Goal: Transaction & Acquisition: Purchase product/service

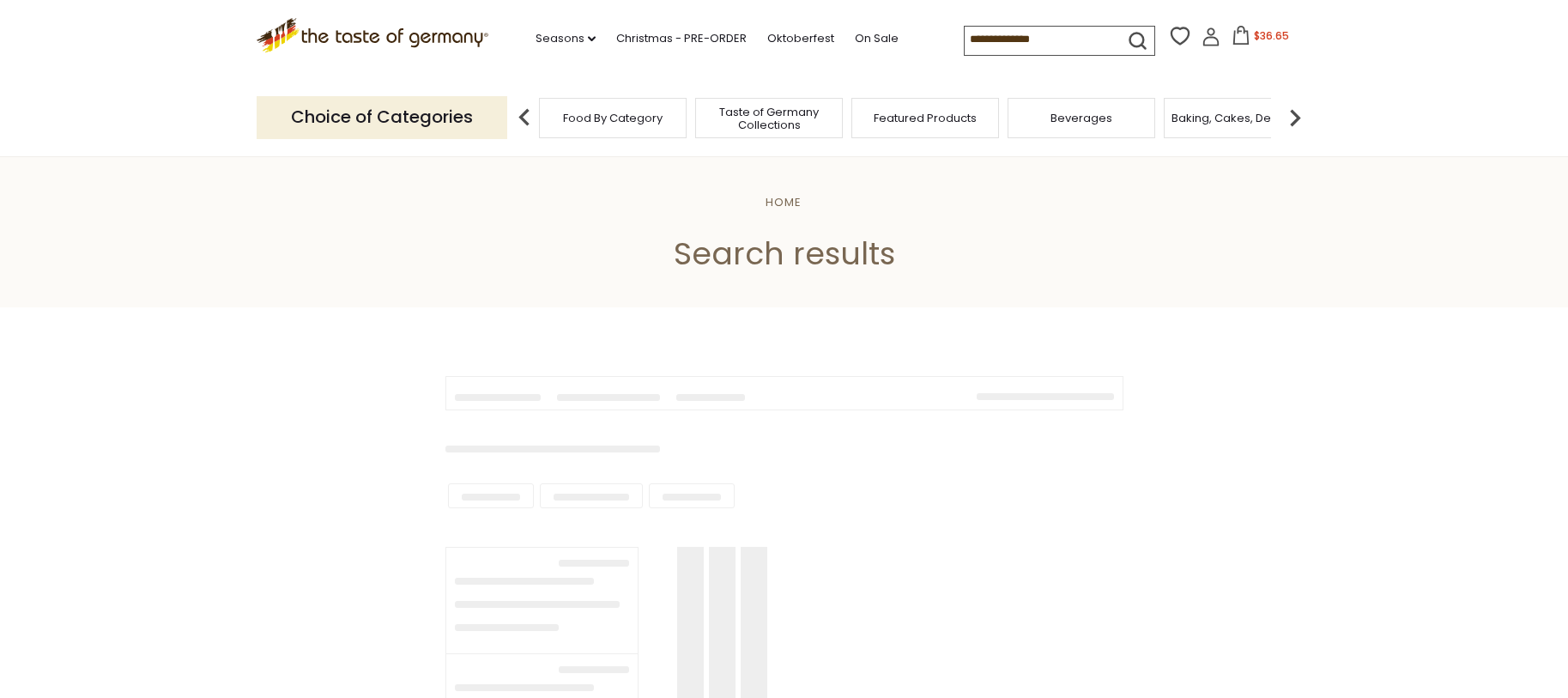
type input "**********"
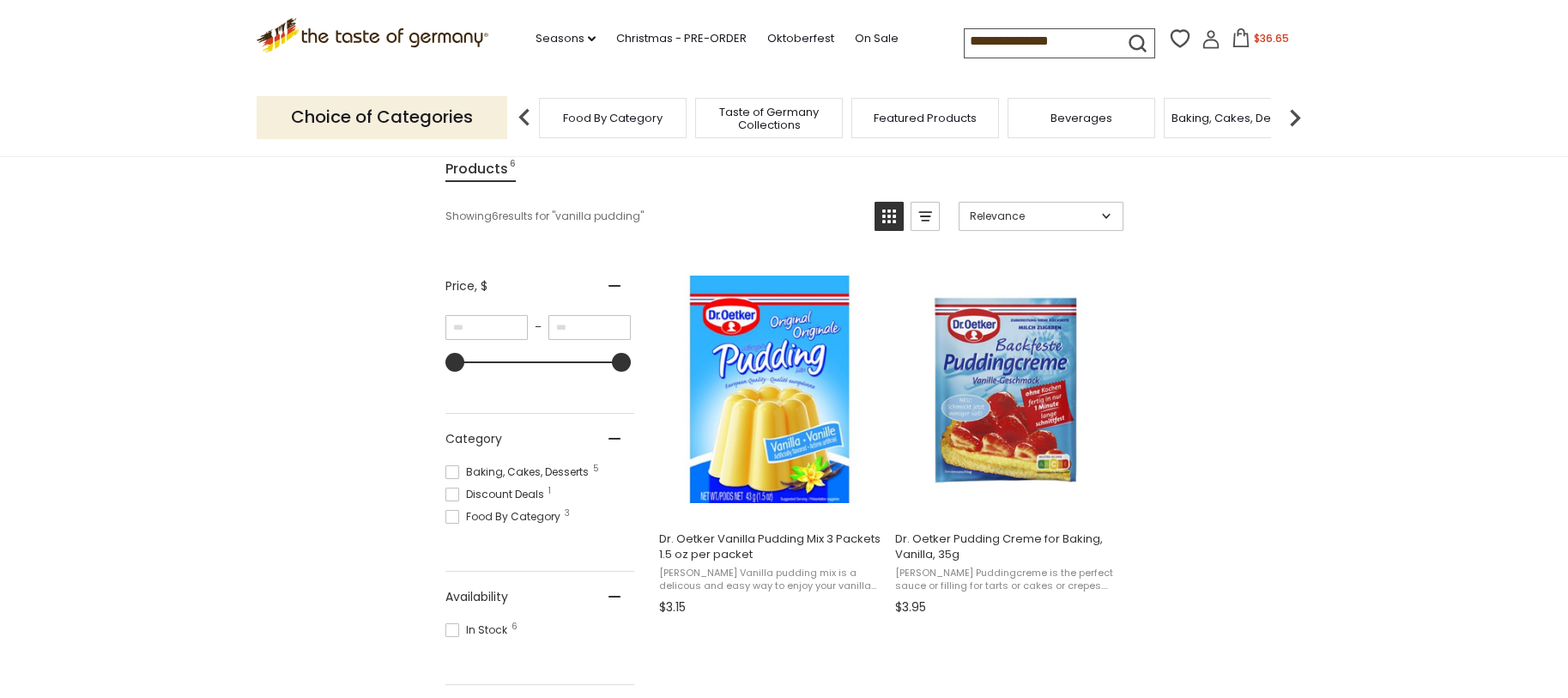
scroll to position [292, 0]
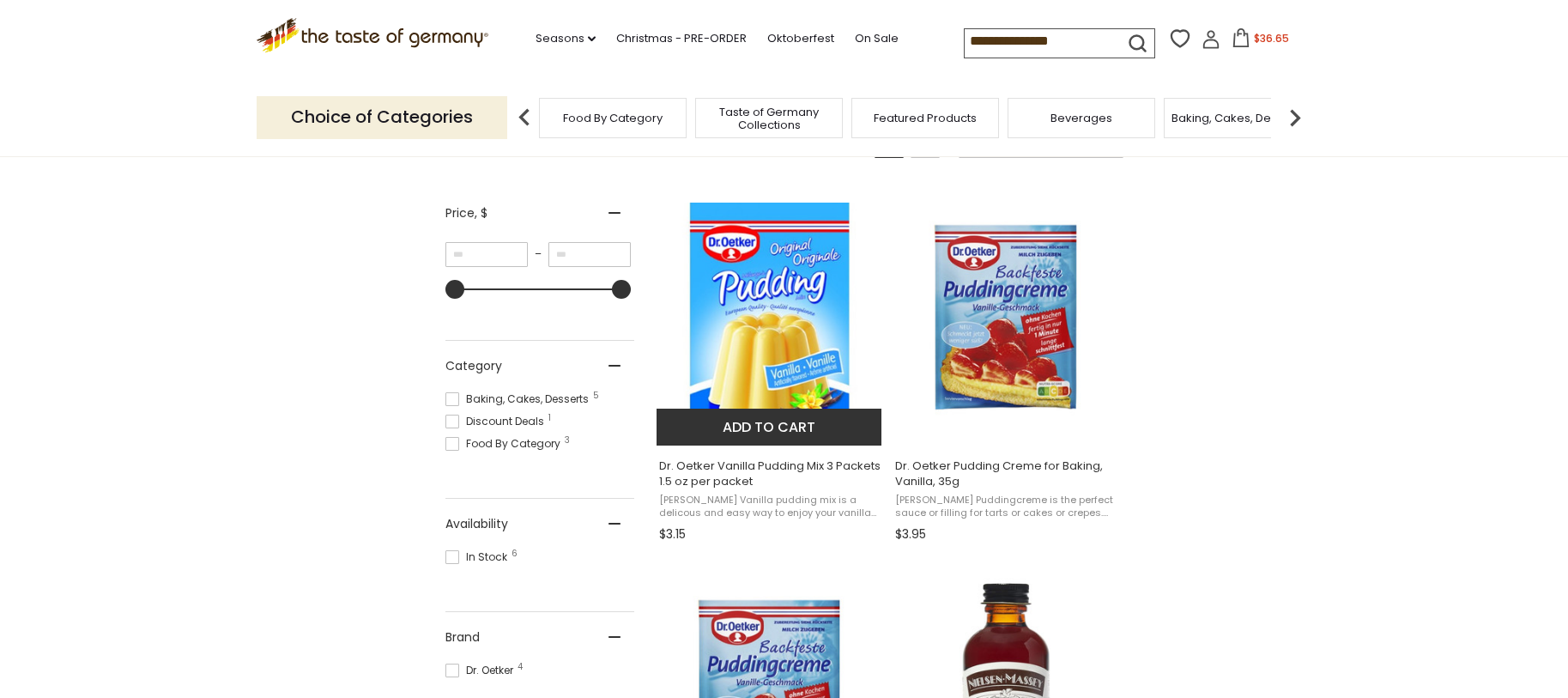
click at [782, 433] on button "Add to cart" at bounding box center [769, 427] width 226 height 37
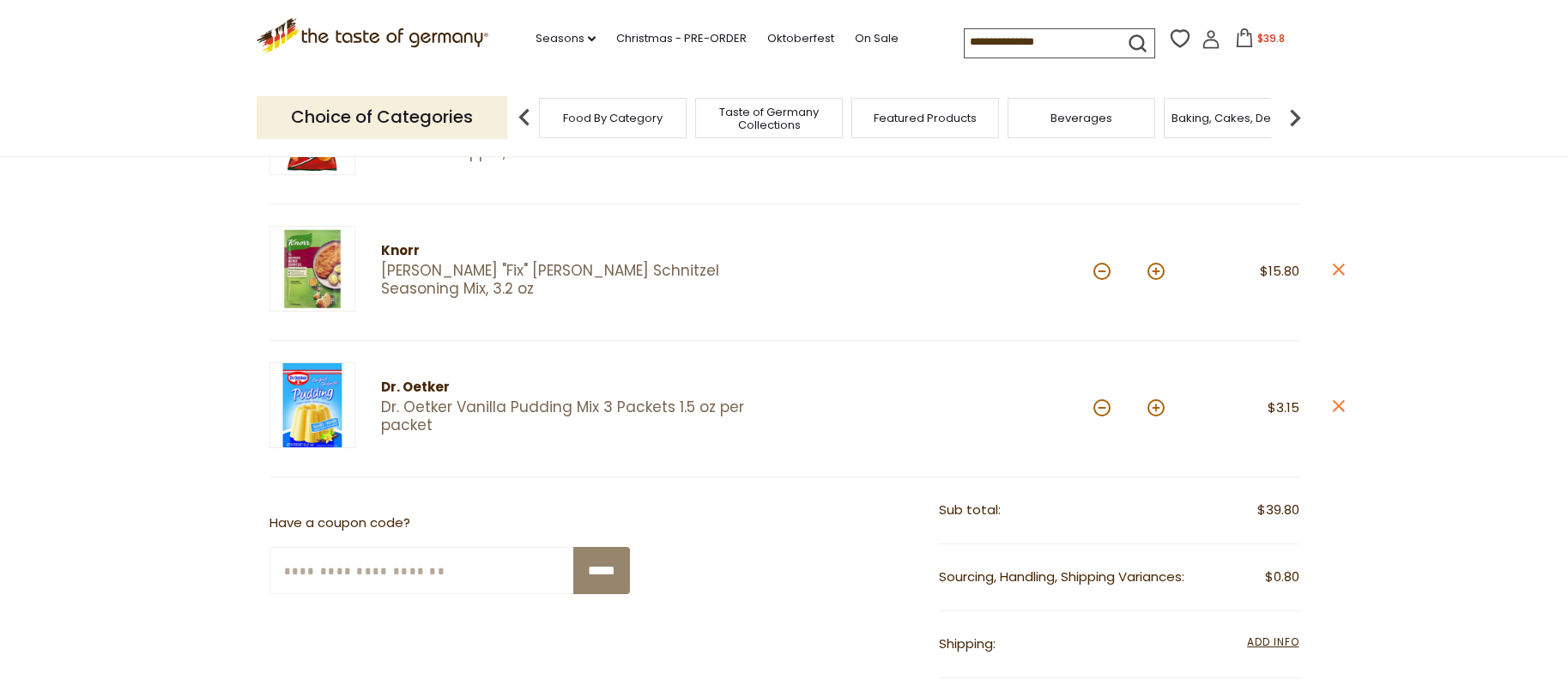
scroll to position [264, 0]
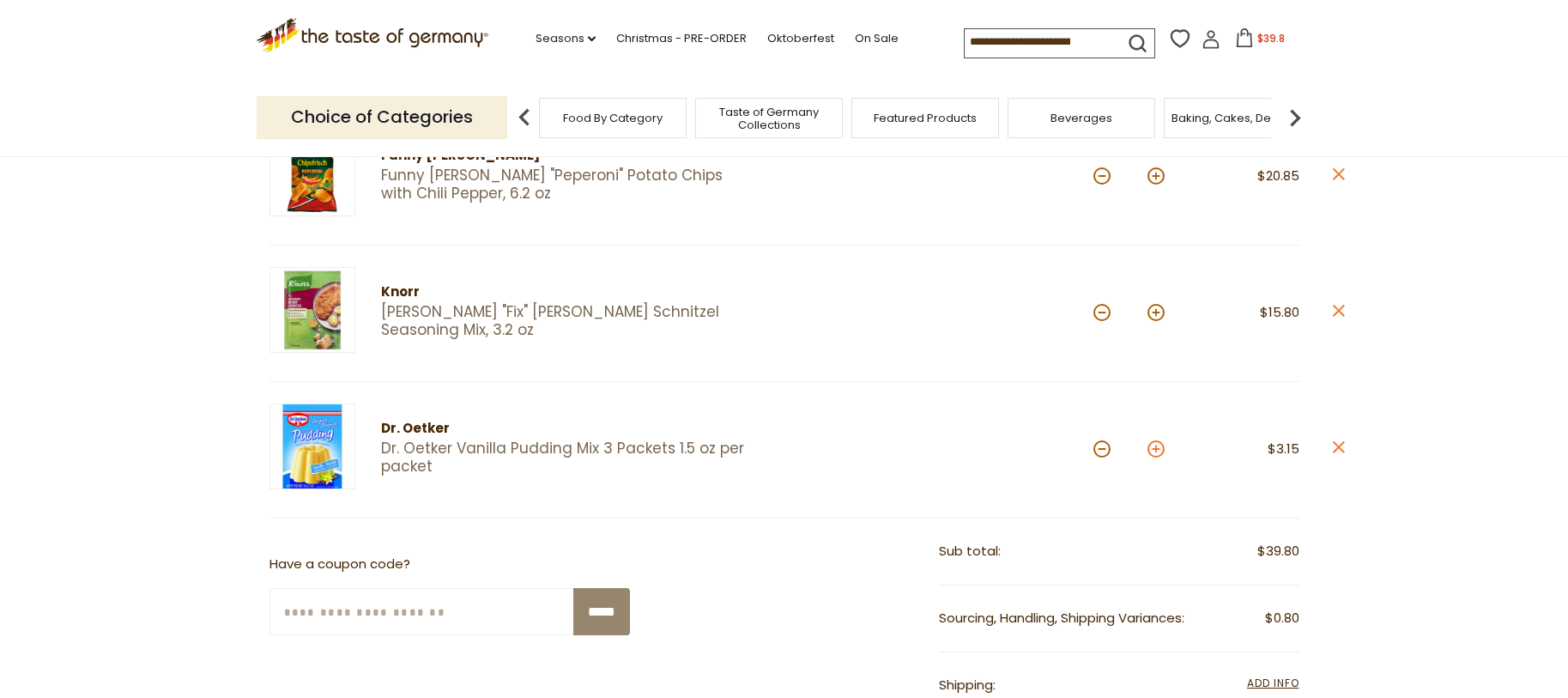
click at [1157, 449] on button at bounding box center [1156, 450] width 18 height 18
type input "*"
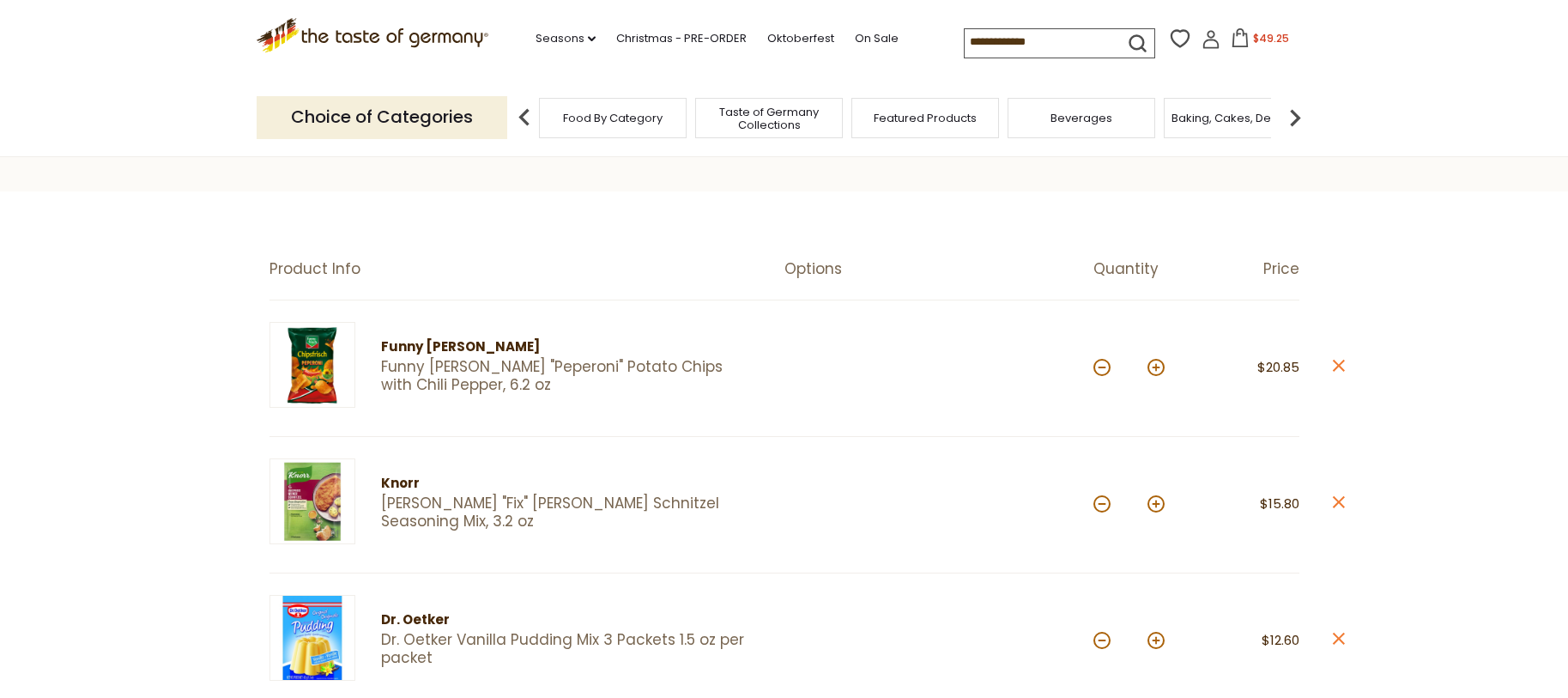
scroll to position [0, 0]
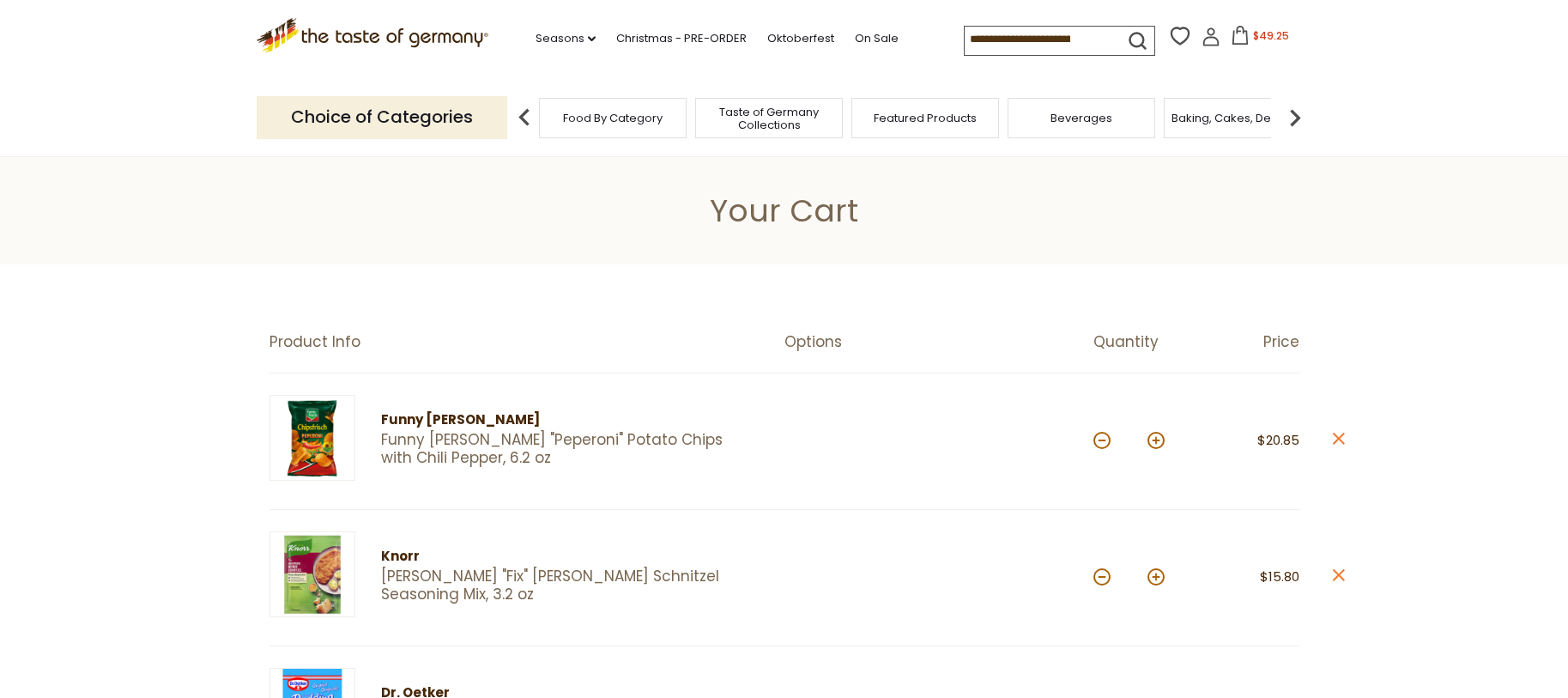
click at [1250, 116] on span "Baking, Cakes, Desserts" at bounding box center [1238, 117] width 133 height 13
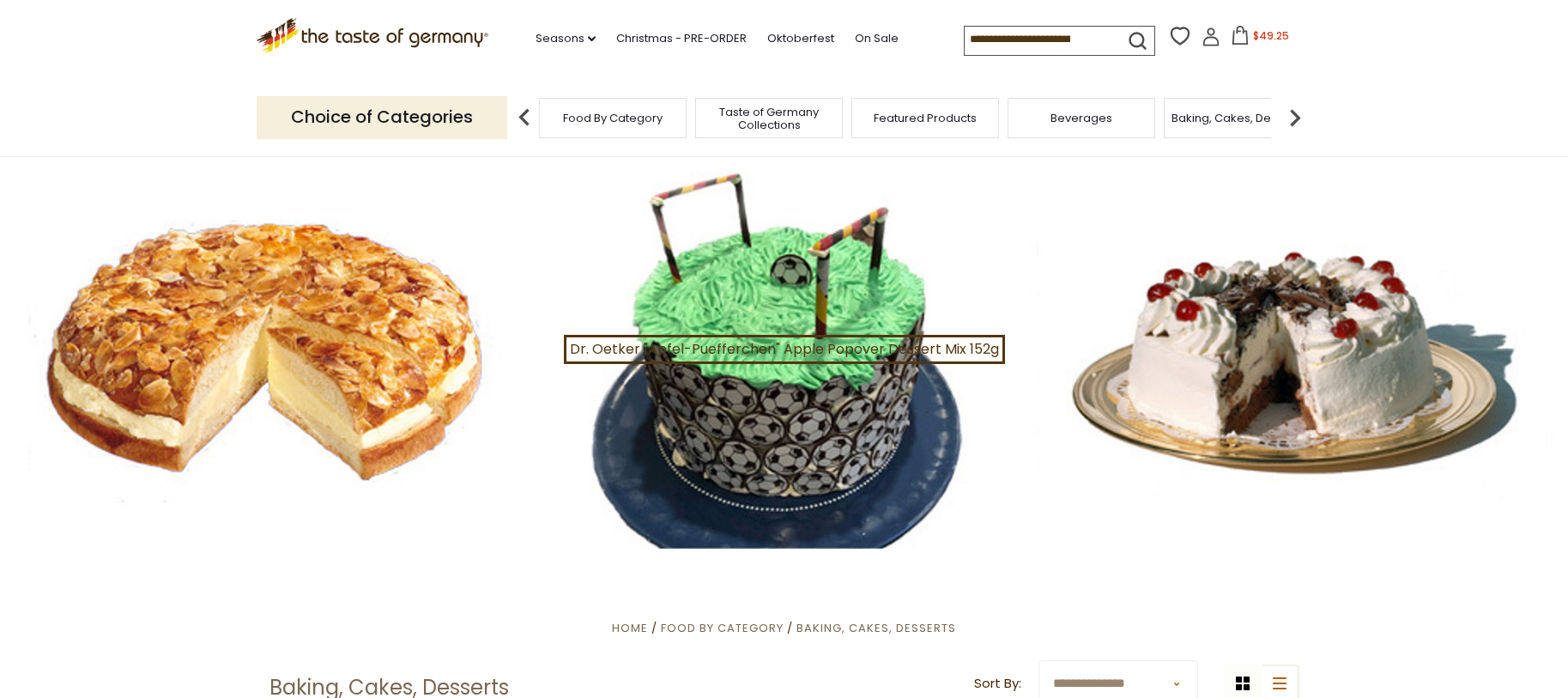
click at [1294, 115] on img at bounding box center [1294, 117] width 34 height 34
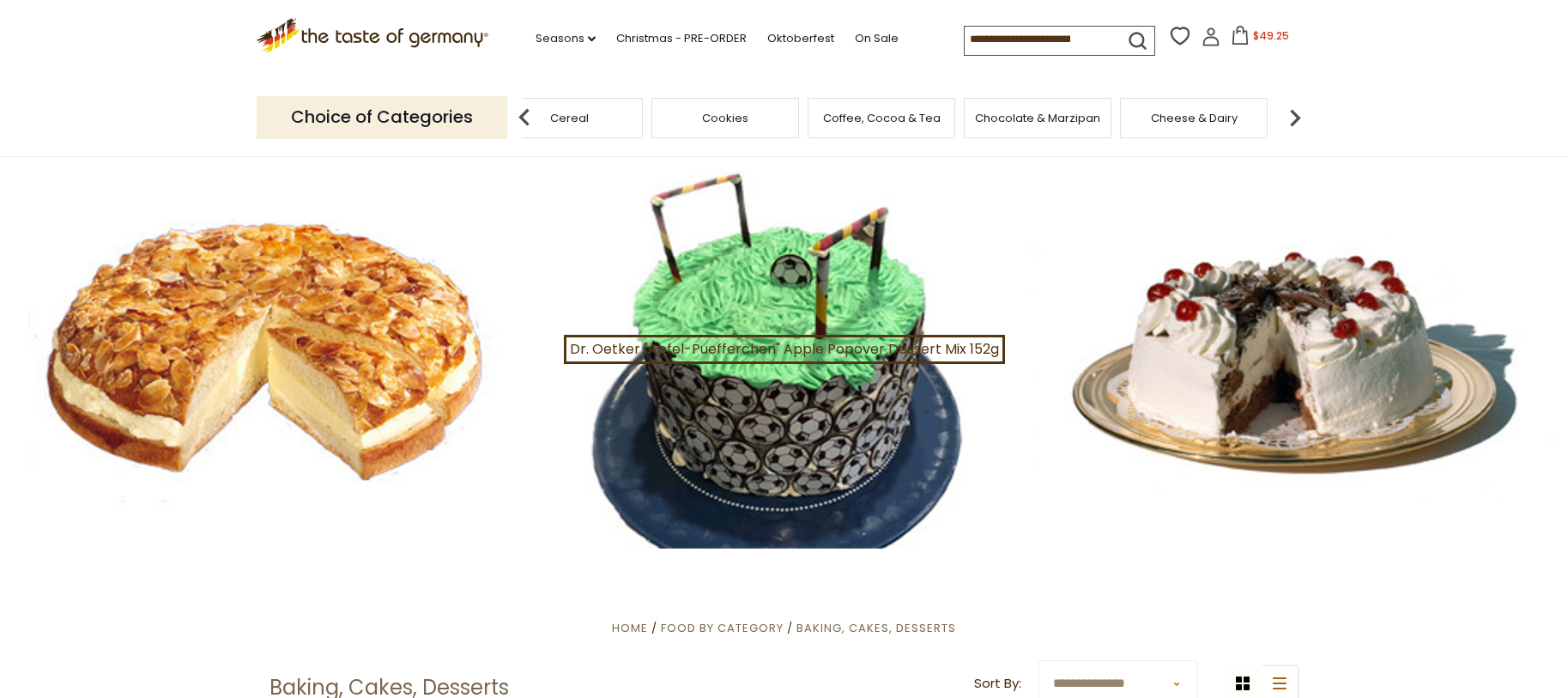
click at [1294, 115] on img at bounding box center [1294, 117] width 34 height 34
click at [1111, 114] on span "Condiments, Seasonings" at bounding box center [1122, 118] width 138 height 25
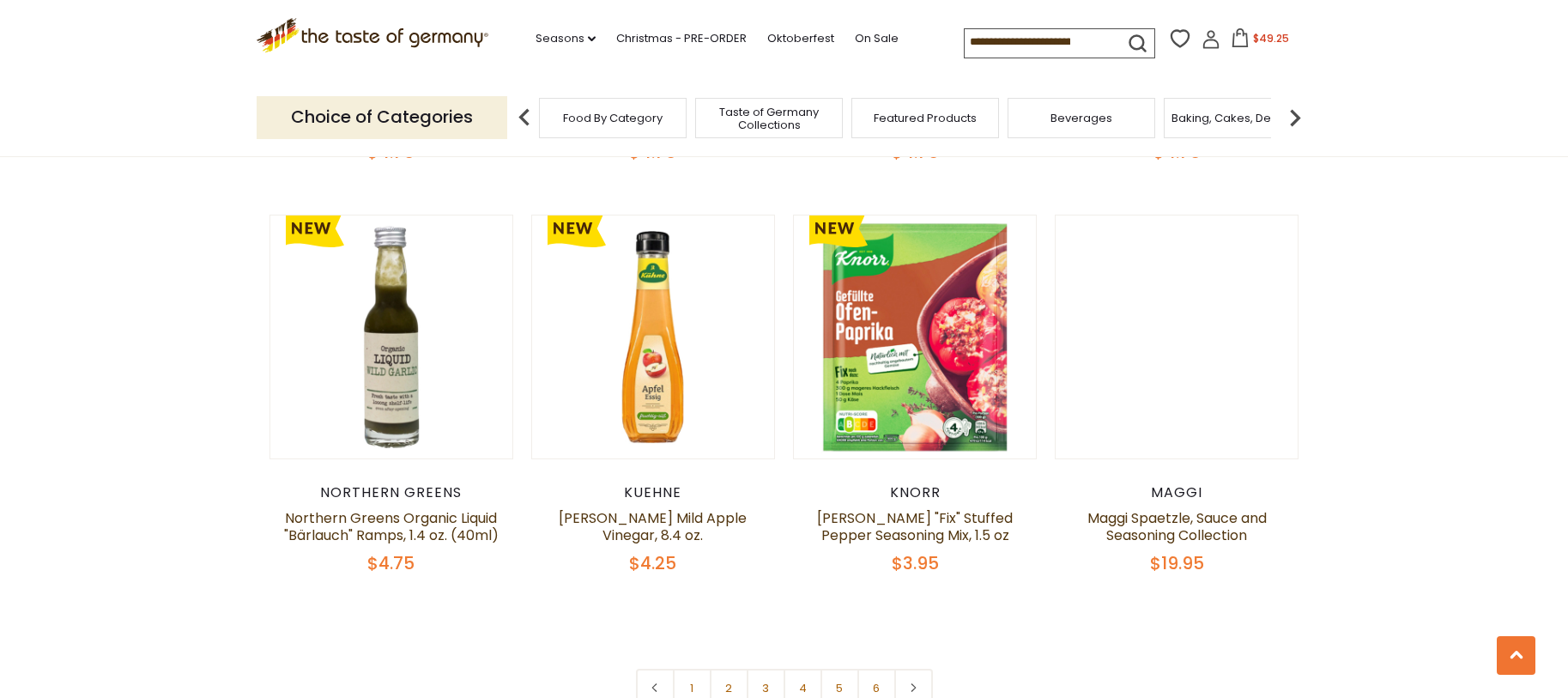
scroll to position [3936, 0]
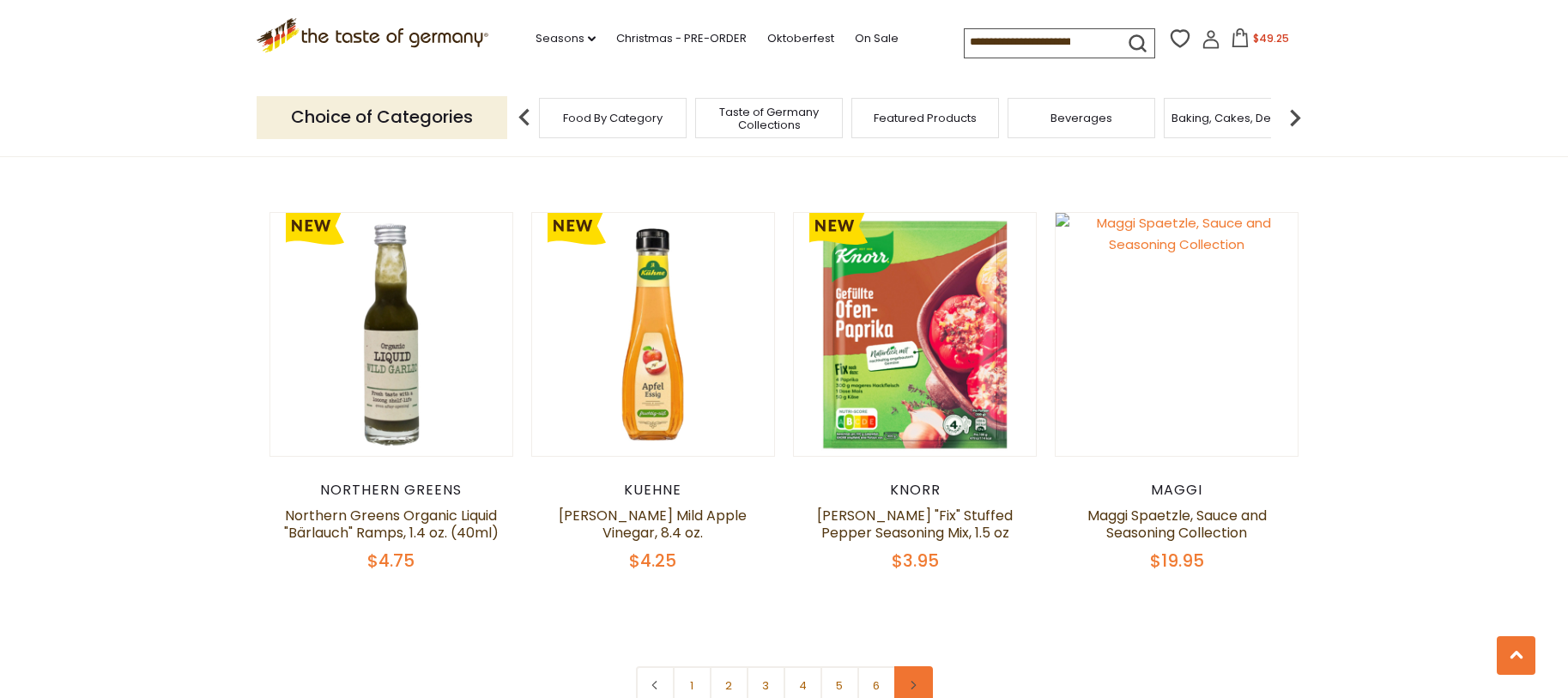
click at [919, 667] on link at bounding box center [913, 686] width 39 height 39
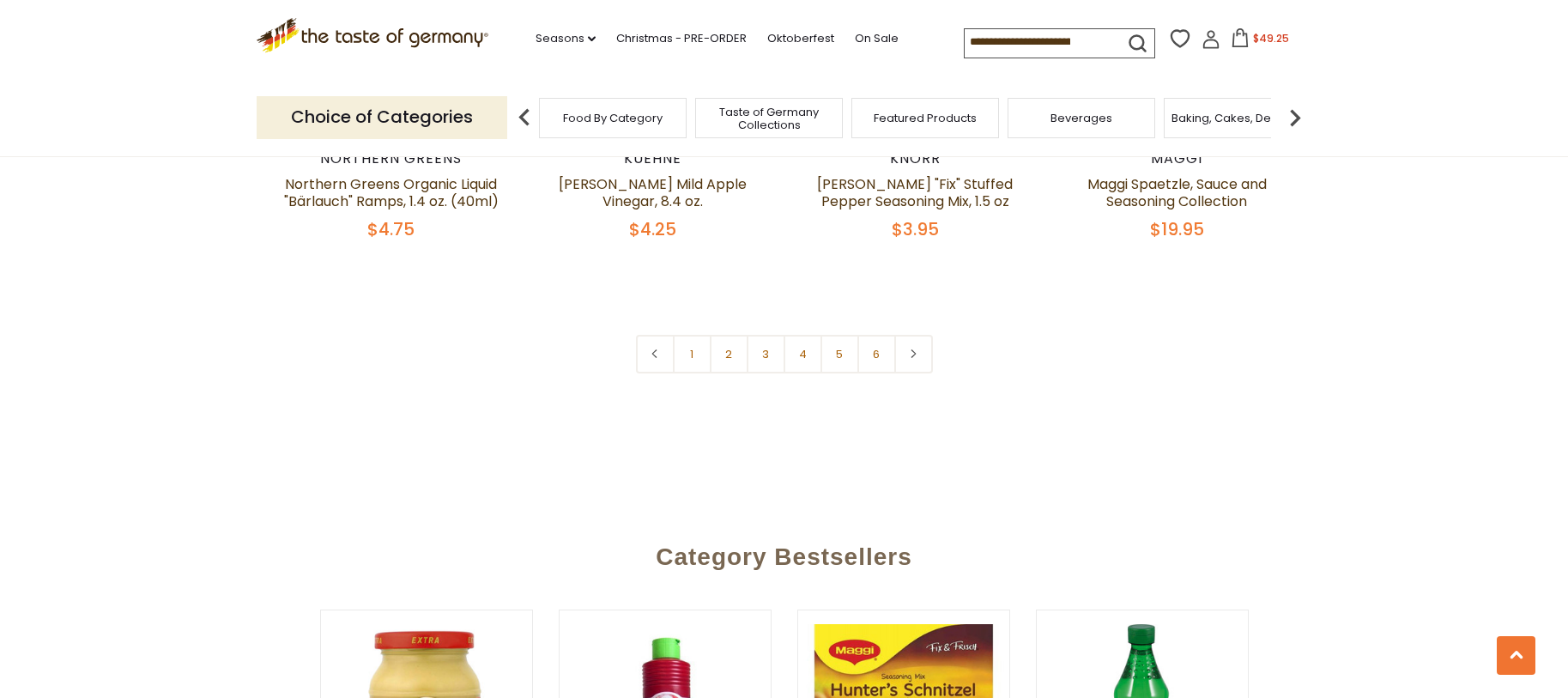
scroll to position [4270, 0]
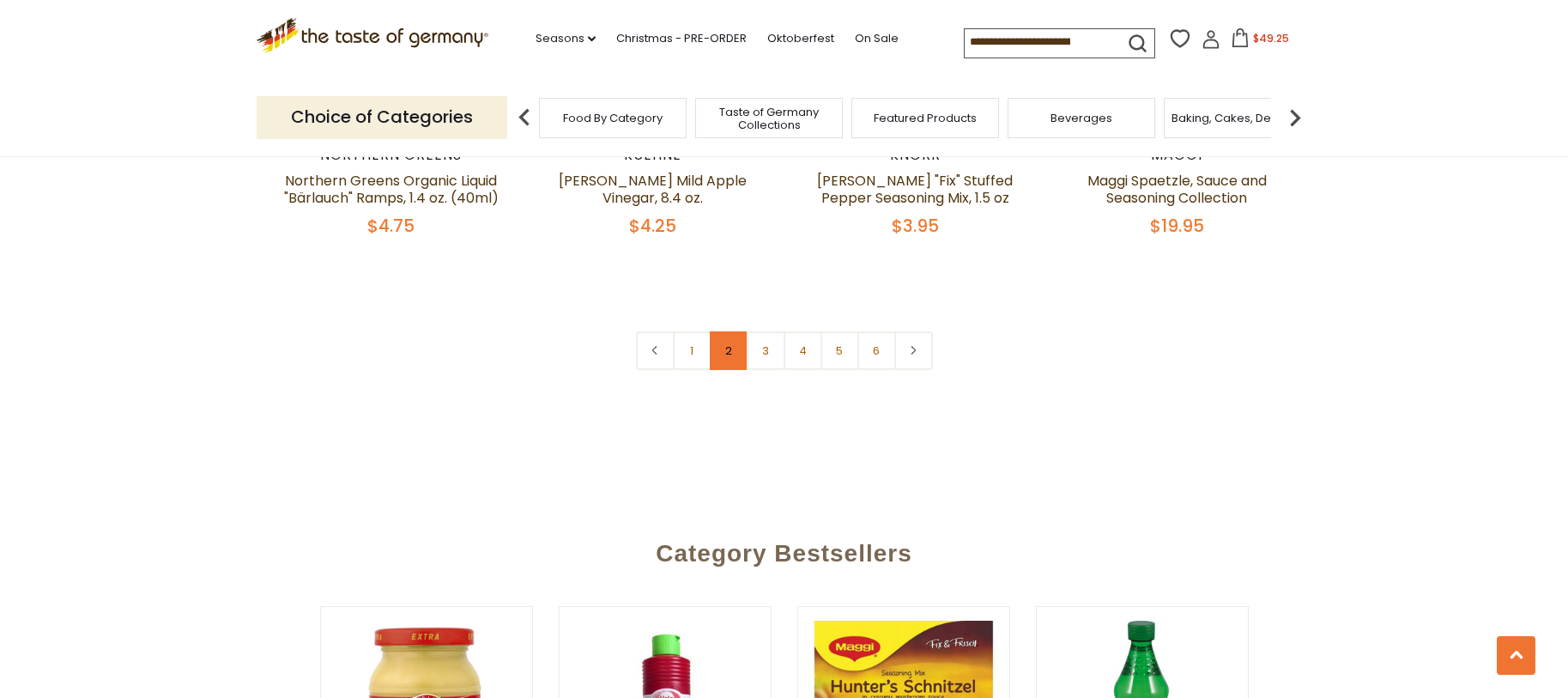
click at [725, 331] on link "2" at bounding box center [729, 351] width 39 height 39
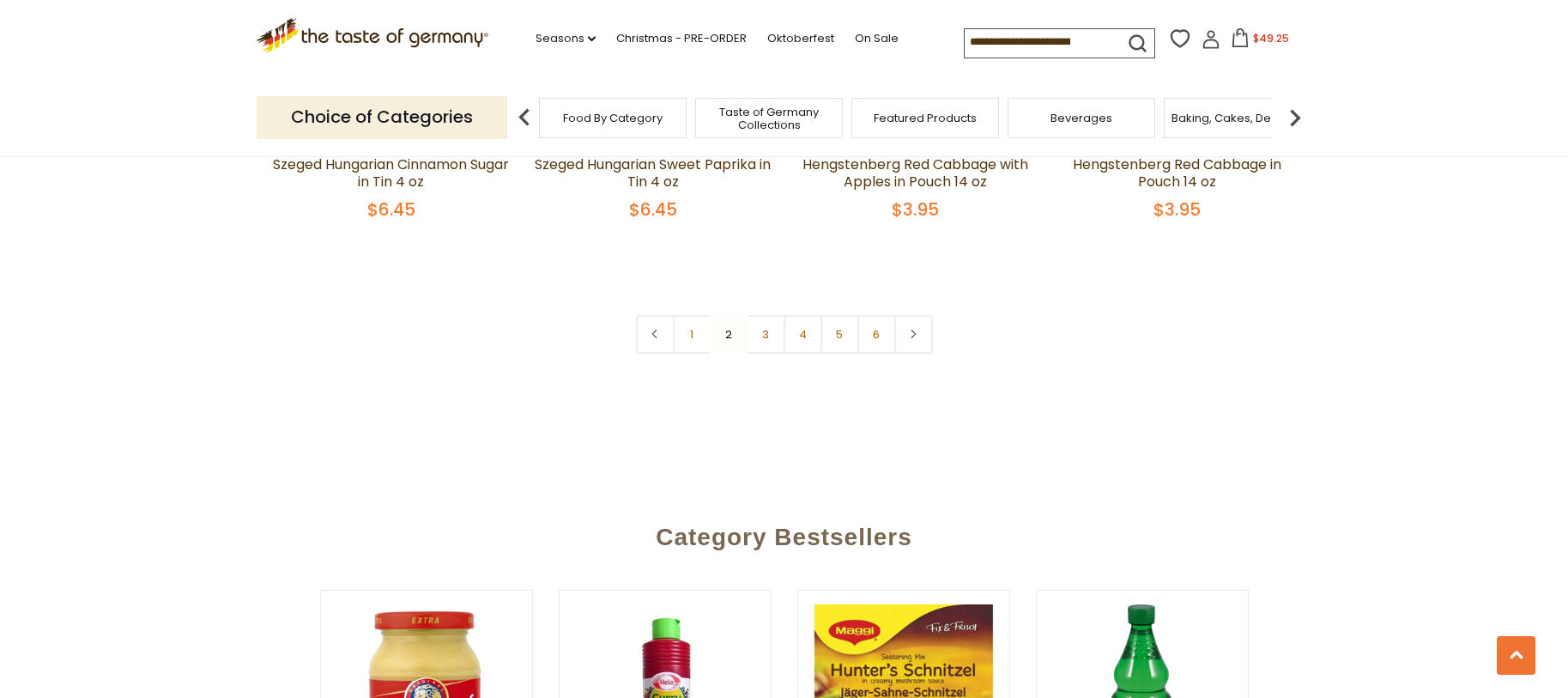
scroll to position [4295, 0]
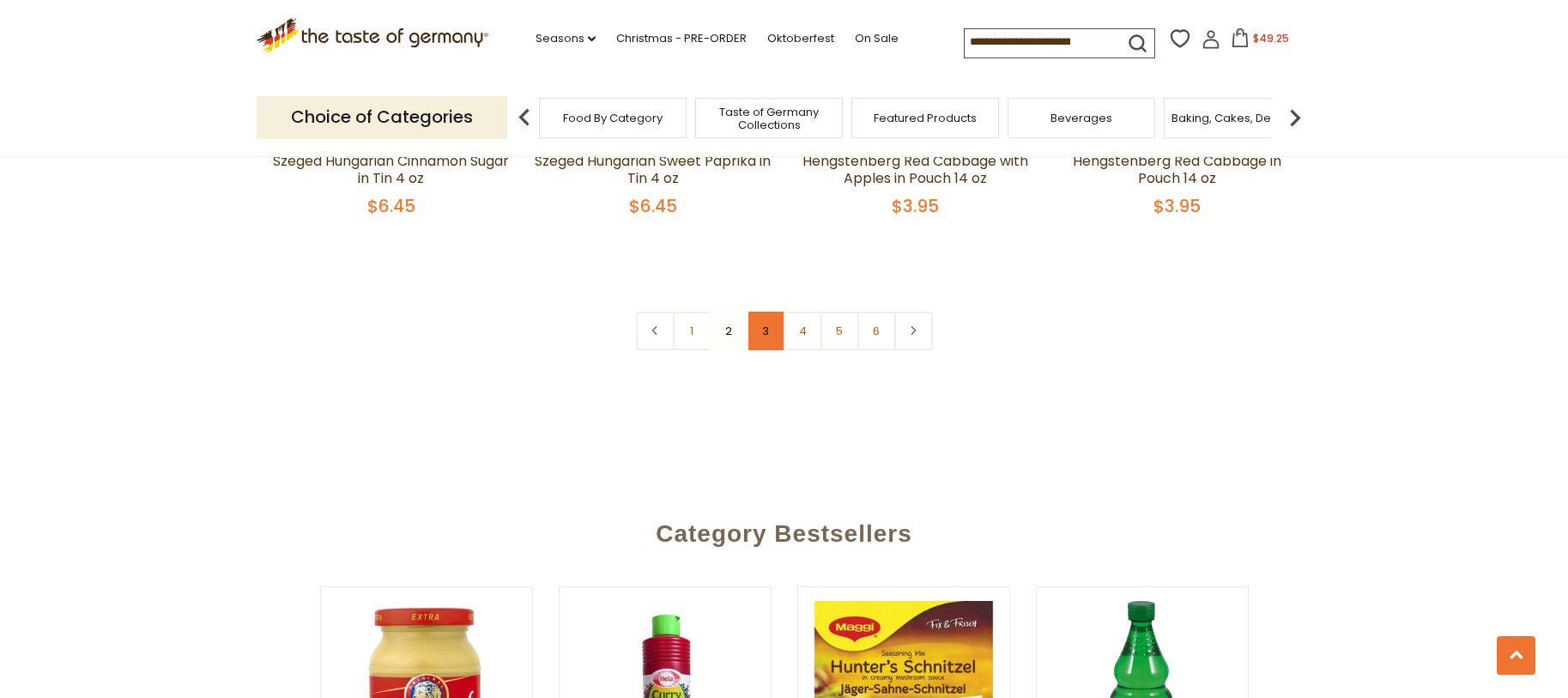
click at [764, 312] on link "3" at bounding box center [766, 331] width 39 height 39
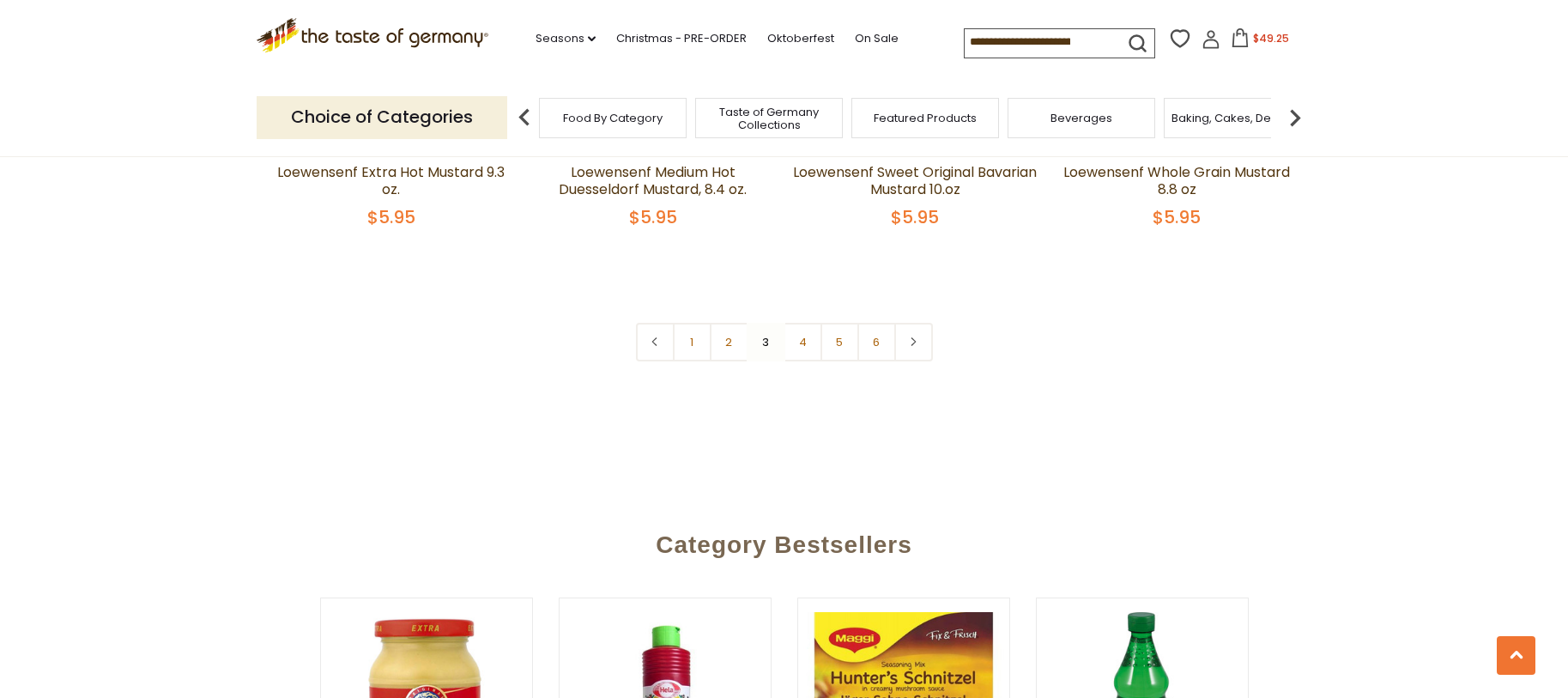
scroll to position [4207, 0]
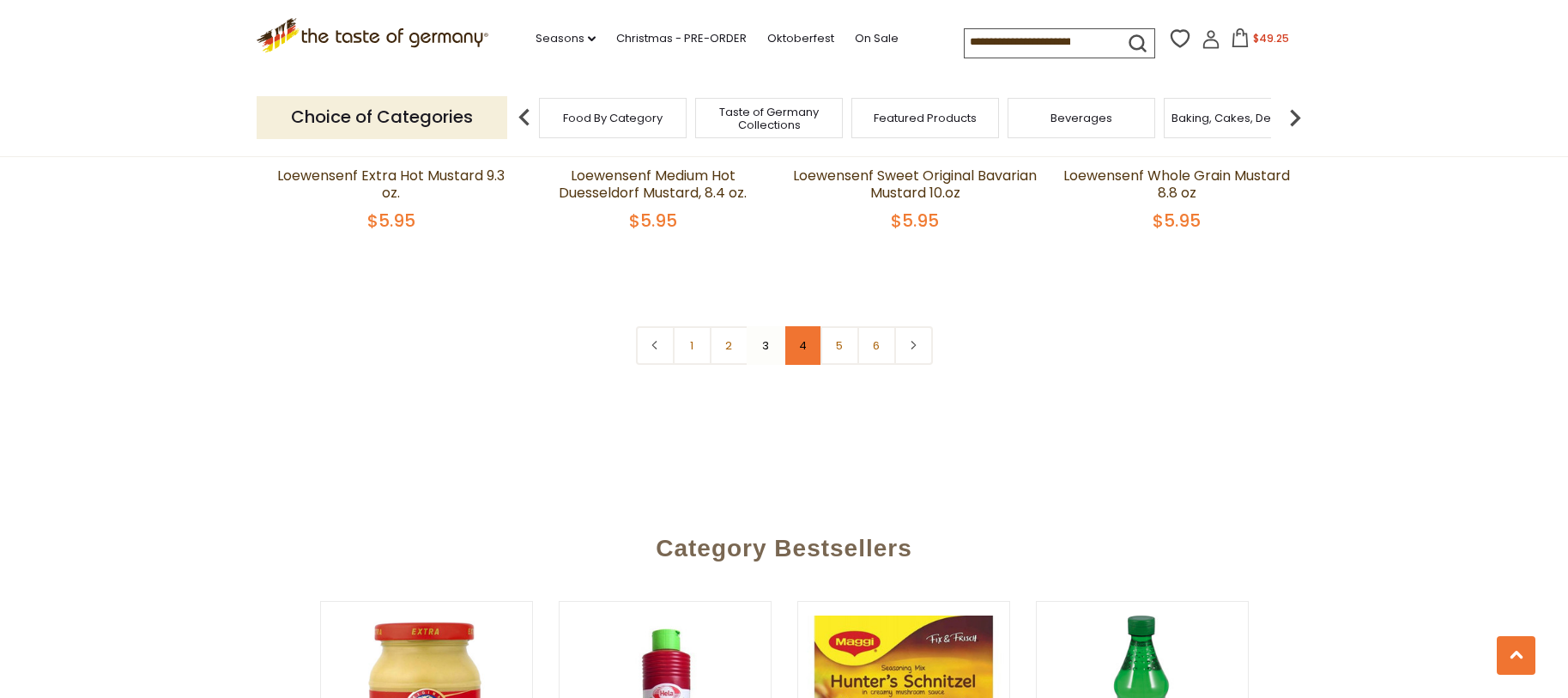
click at [799, 362] on link "4" at bounding box center [803, 346] width 39 height 39
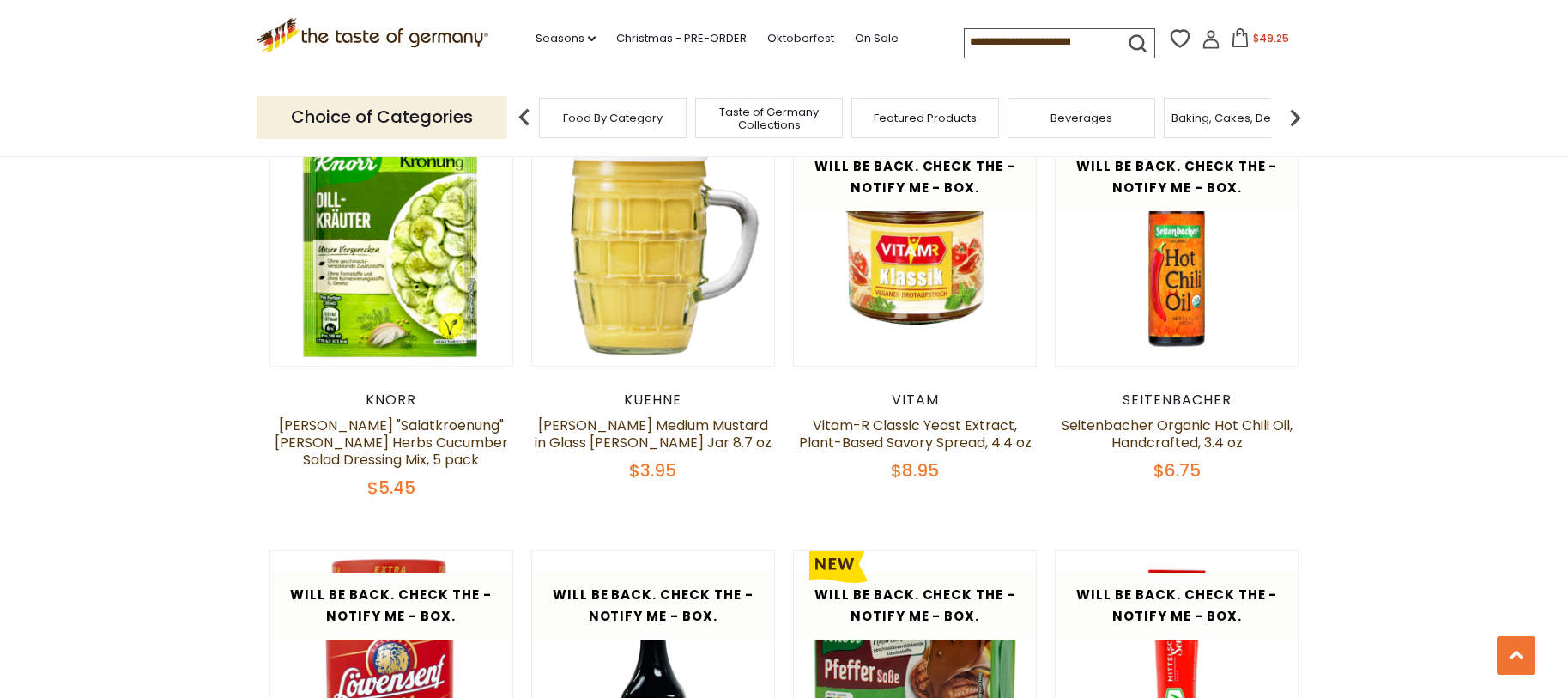
scroll to position [1459, 0]
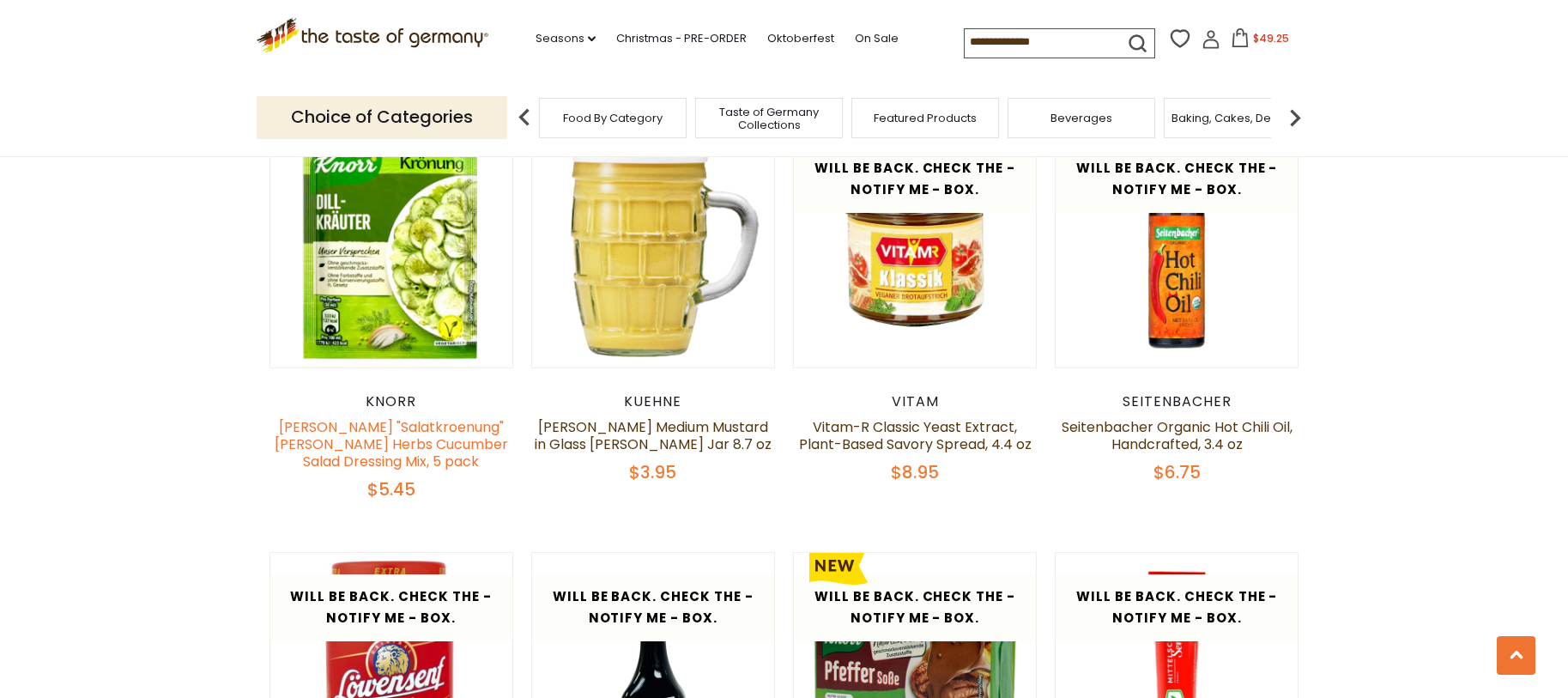
click at [460, 417] on link "Knorr "Salatkroenung" Dill Herbs Cucumber Salad Dressing Mix, 5 pack" at bounding box center [391, 444] width 233 height 54
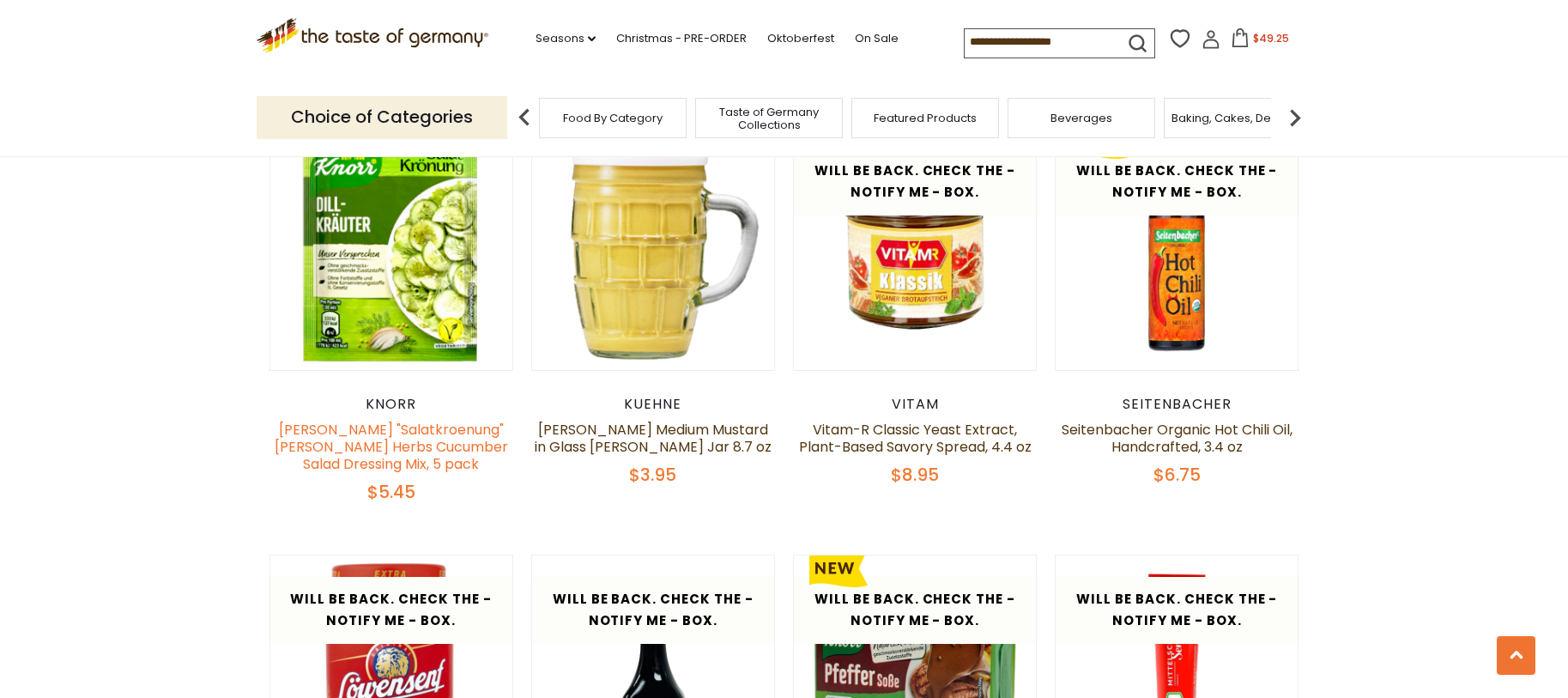
scroll to position [1454, 0]
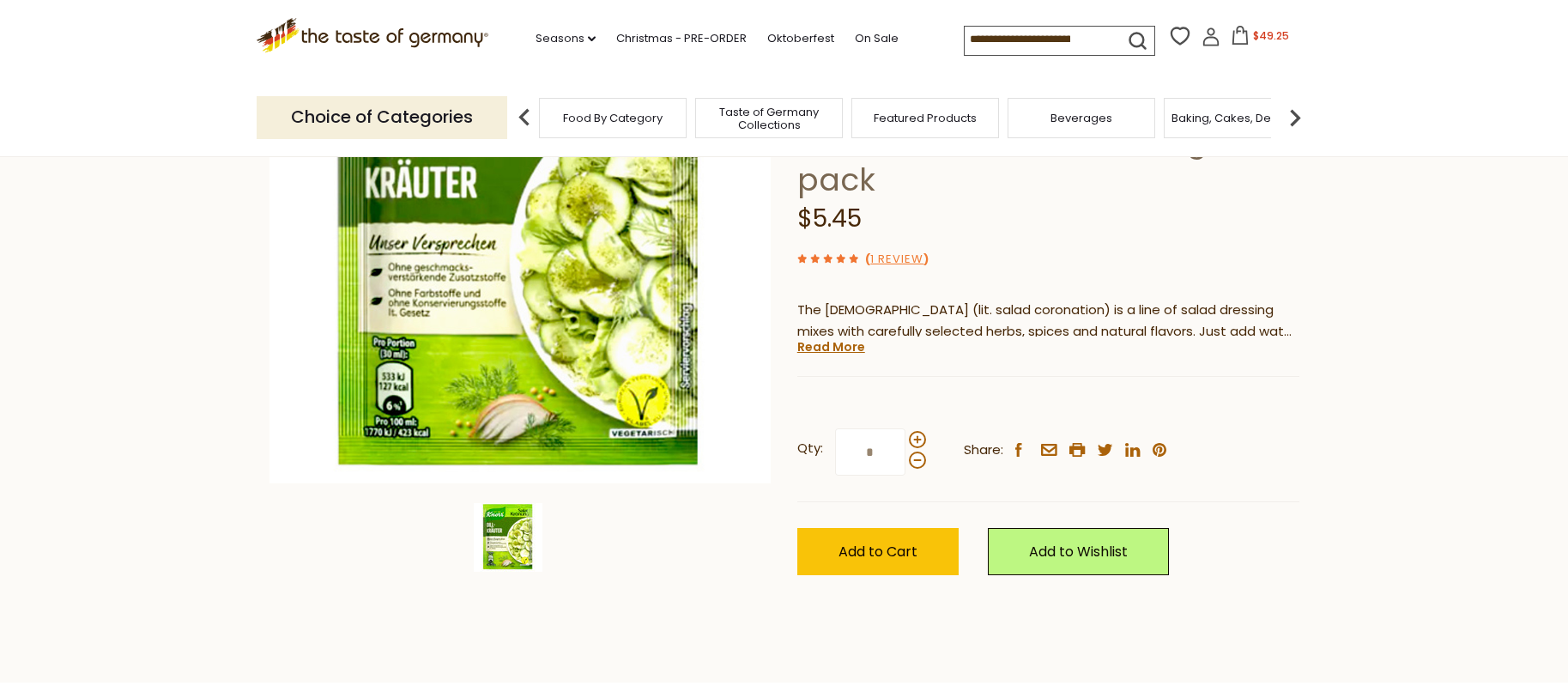
scroll to position [272, 0]
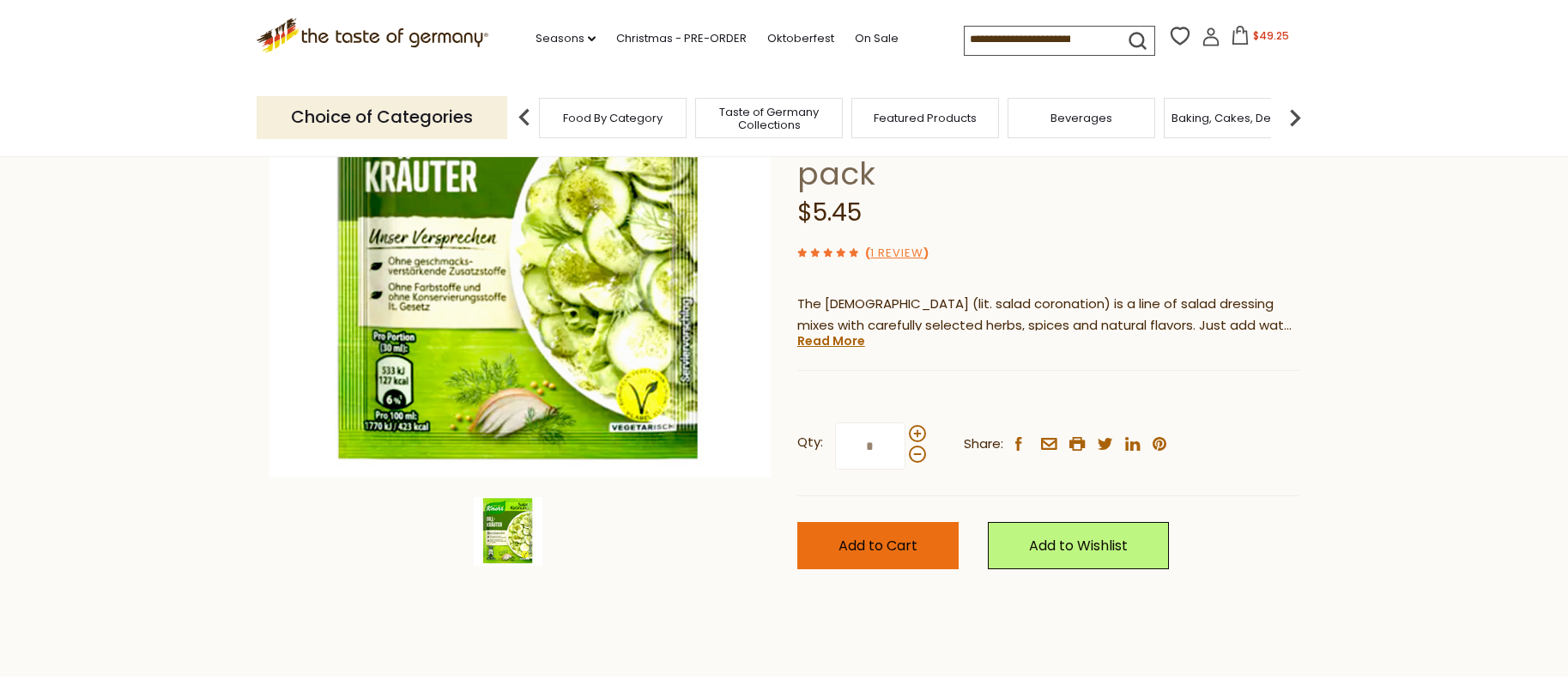
click at [926, 522] on button "Add to Cart" at bounding box center [877, 545] width 161 height 47
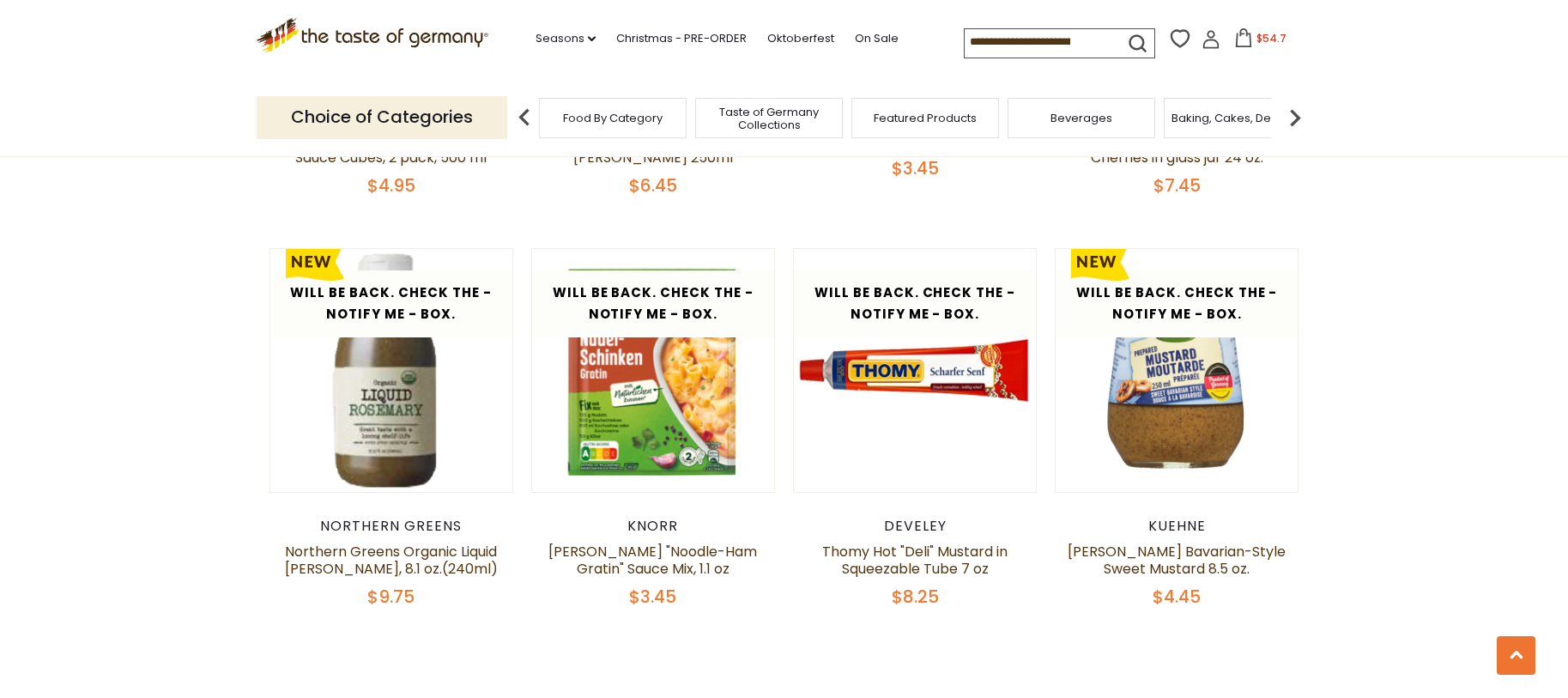
scroll to position [3870, 0]
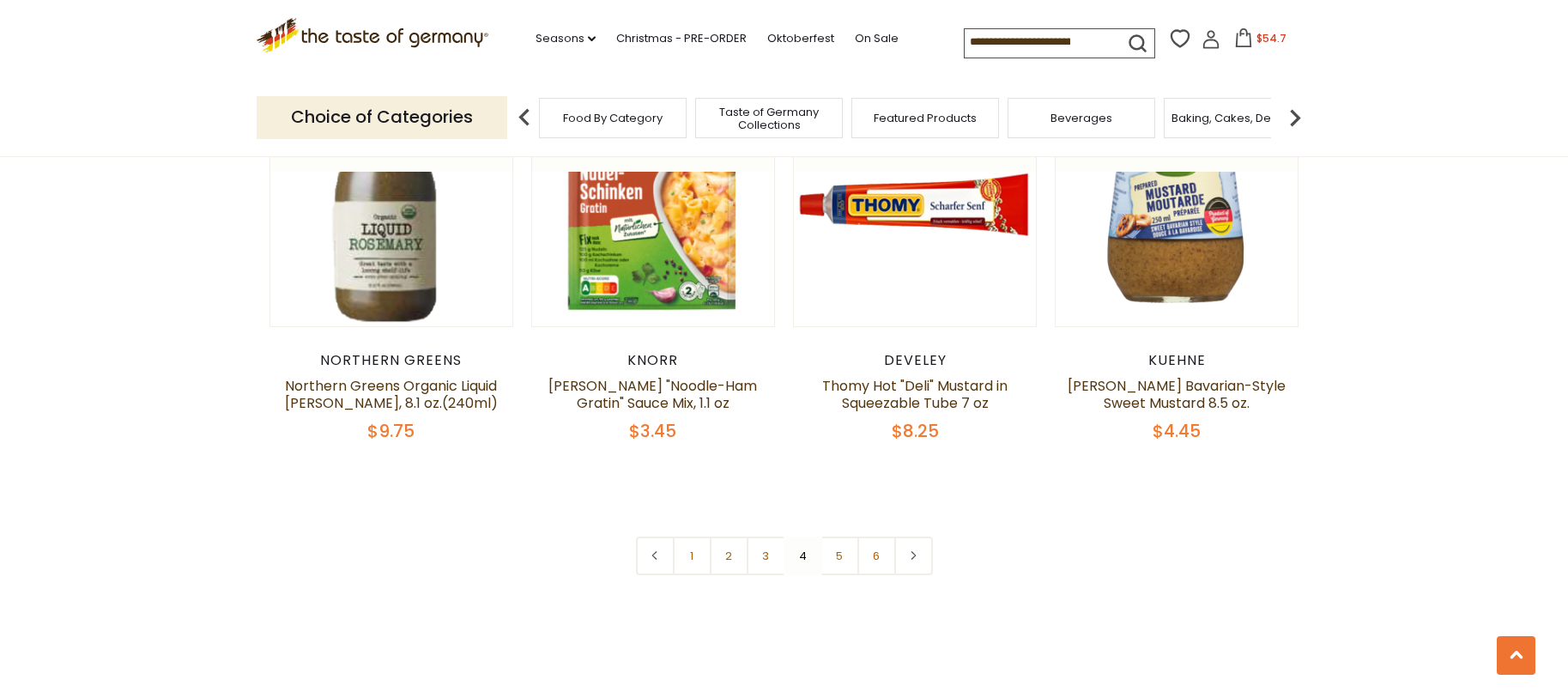
scroll to position [4039, 0]
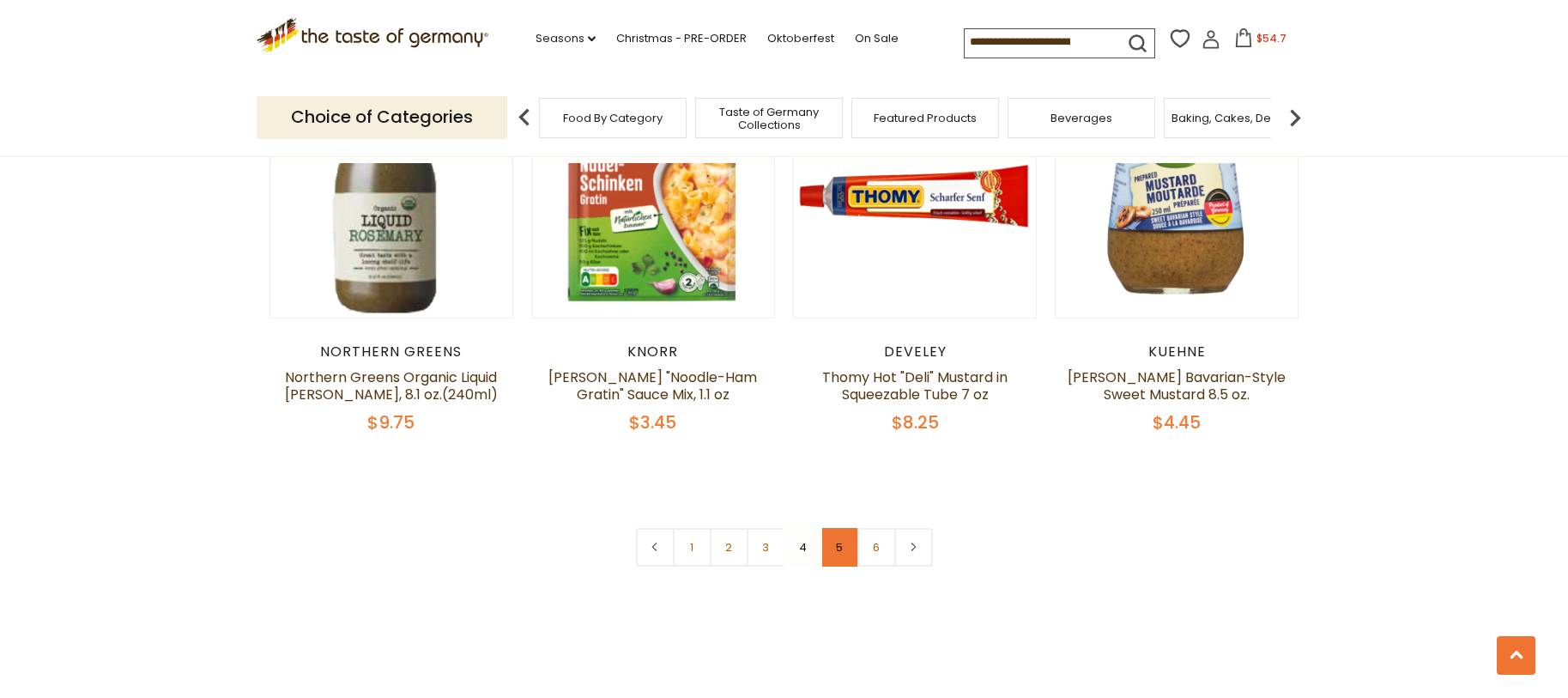
click at [845, 528] on link "5" at bounding box center [840, 547] width 39 height 39
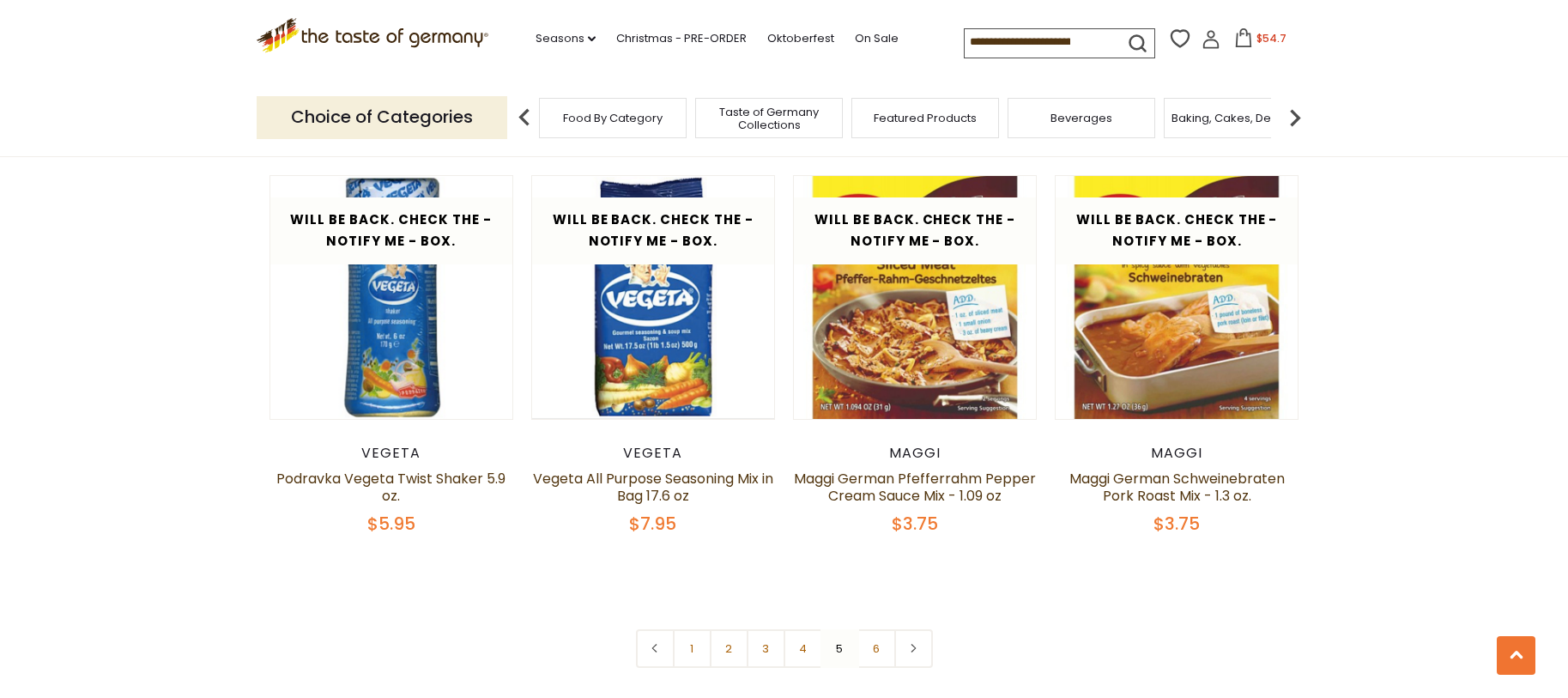
scroll to position [3929, 0]
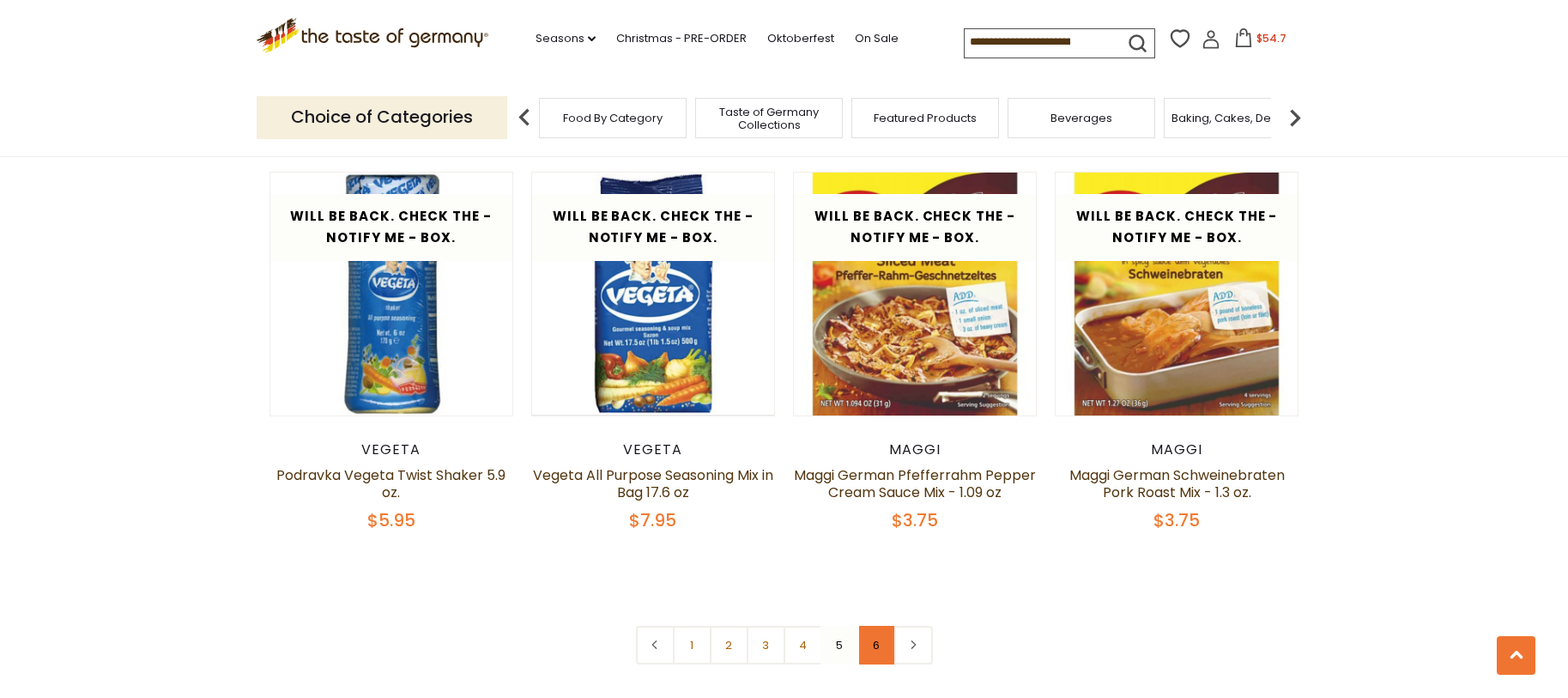
click at [876, 626] on link "6" at bounding box center [876, 645] width 39 height 39
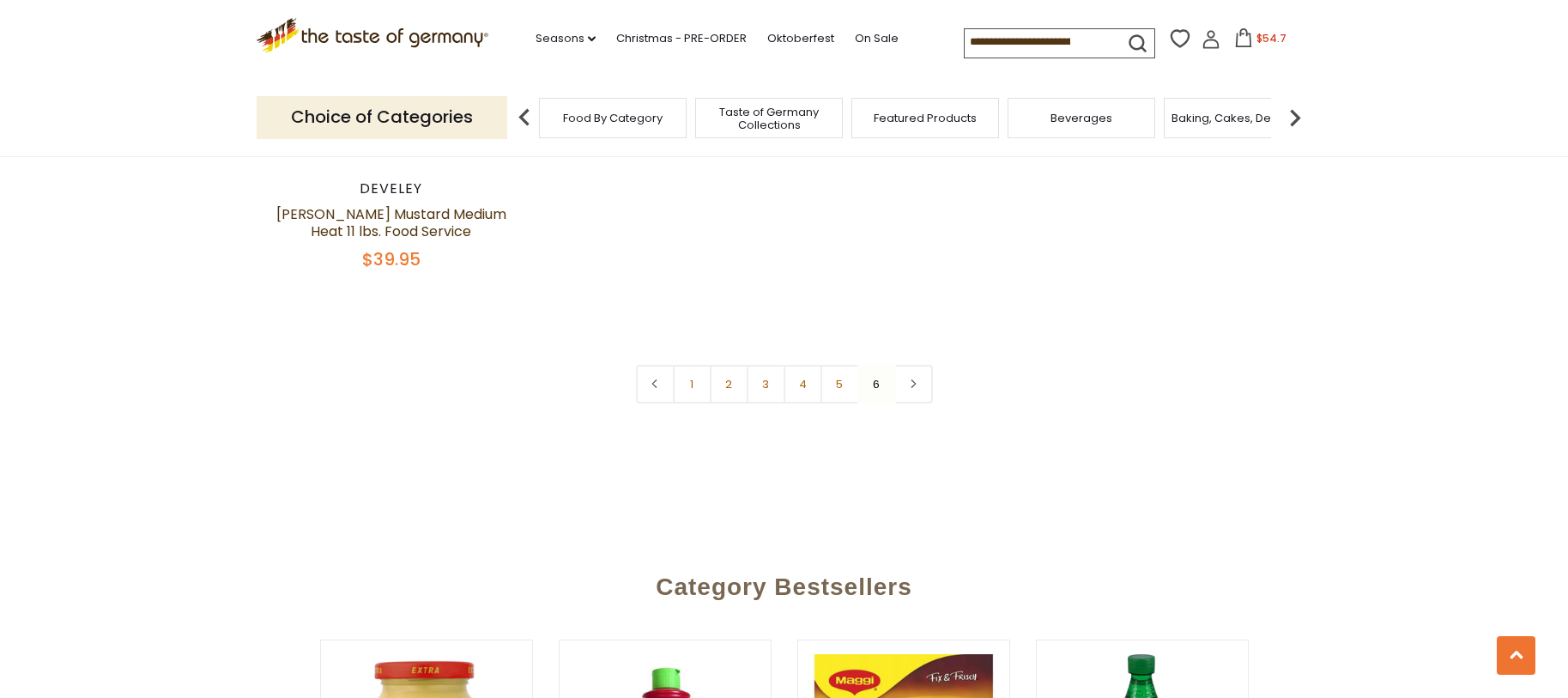
scroll to position [2266, 0]
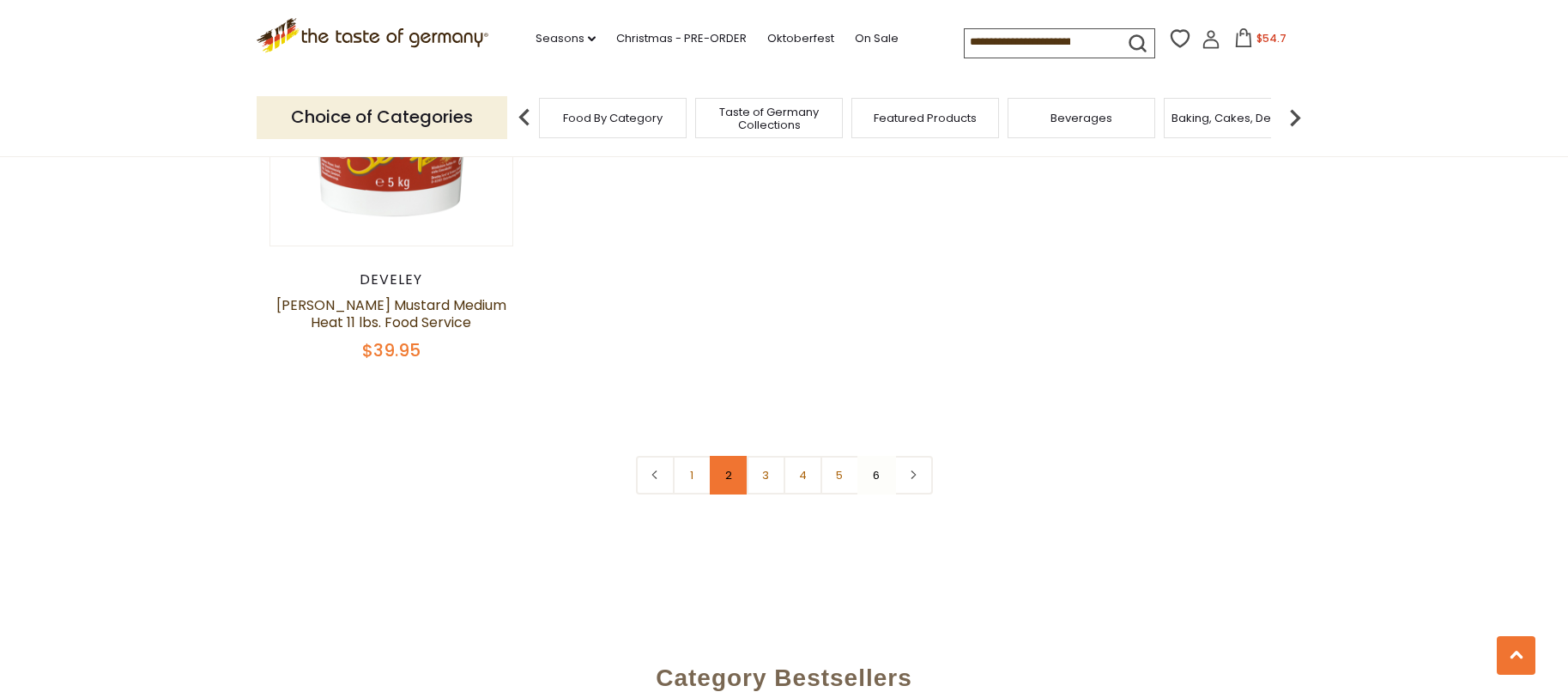
click at [729, 477] on link "2" at bounding box center [729, 475] width 39 height 39
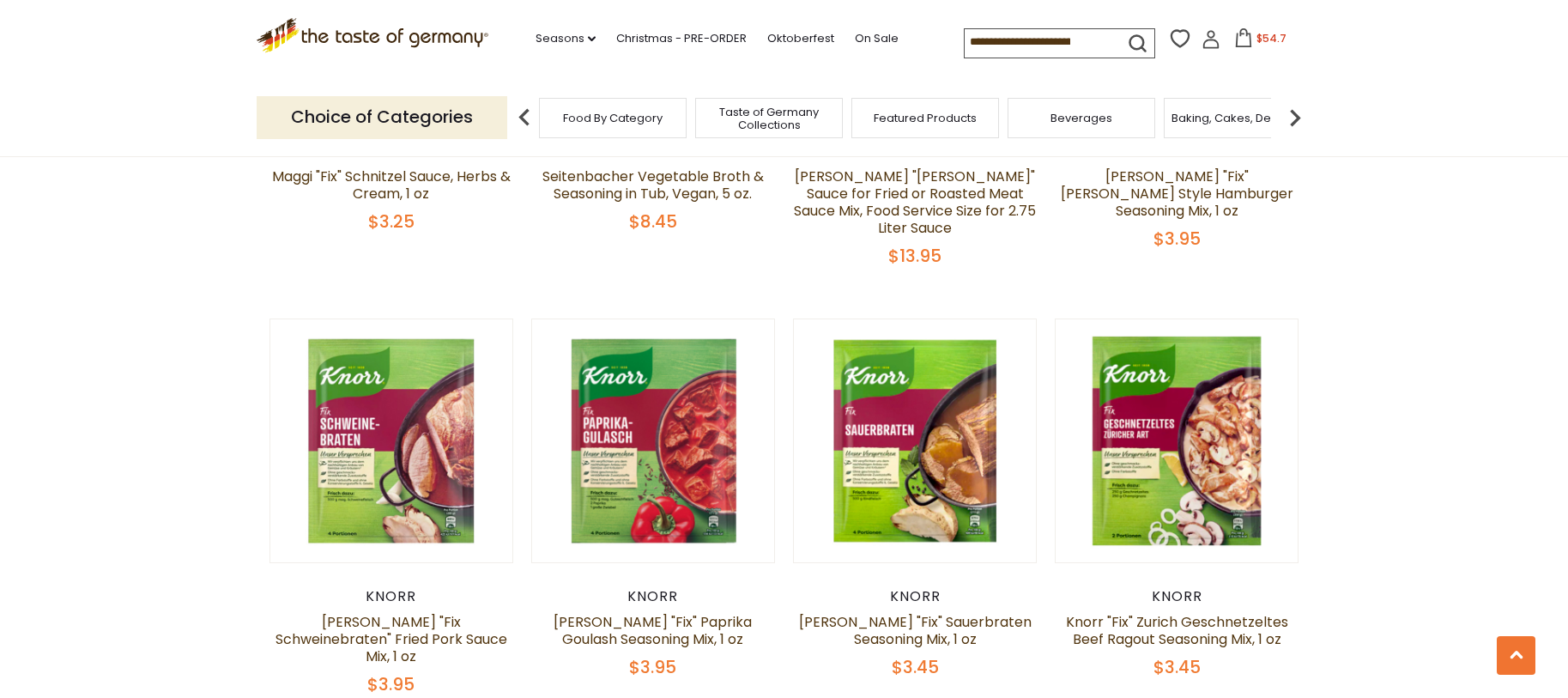
scroll to position [2563, 0]
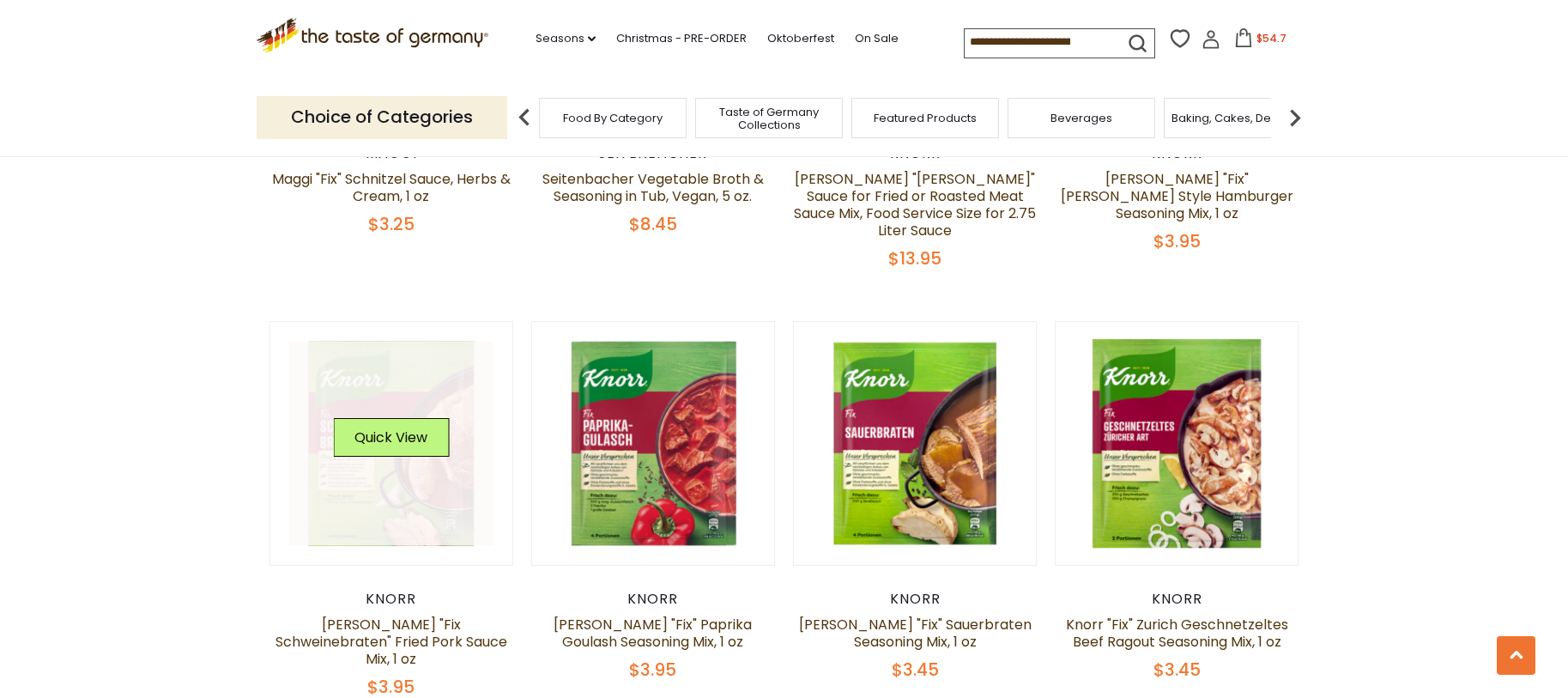
click at [340, 461] on link at bounding box center [391, 444] width 204 height 204
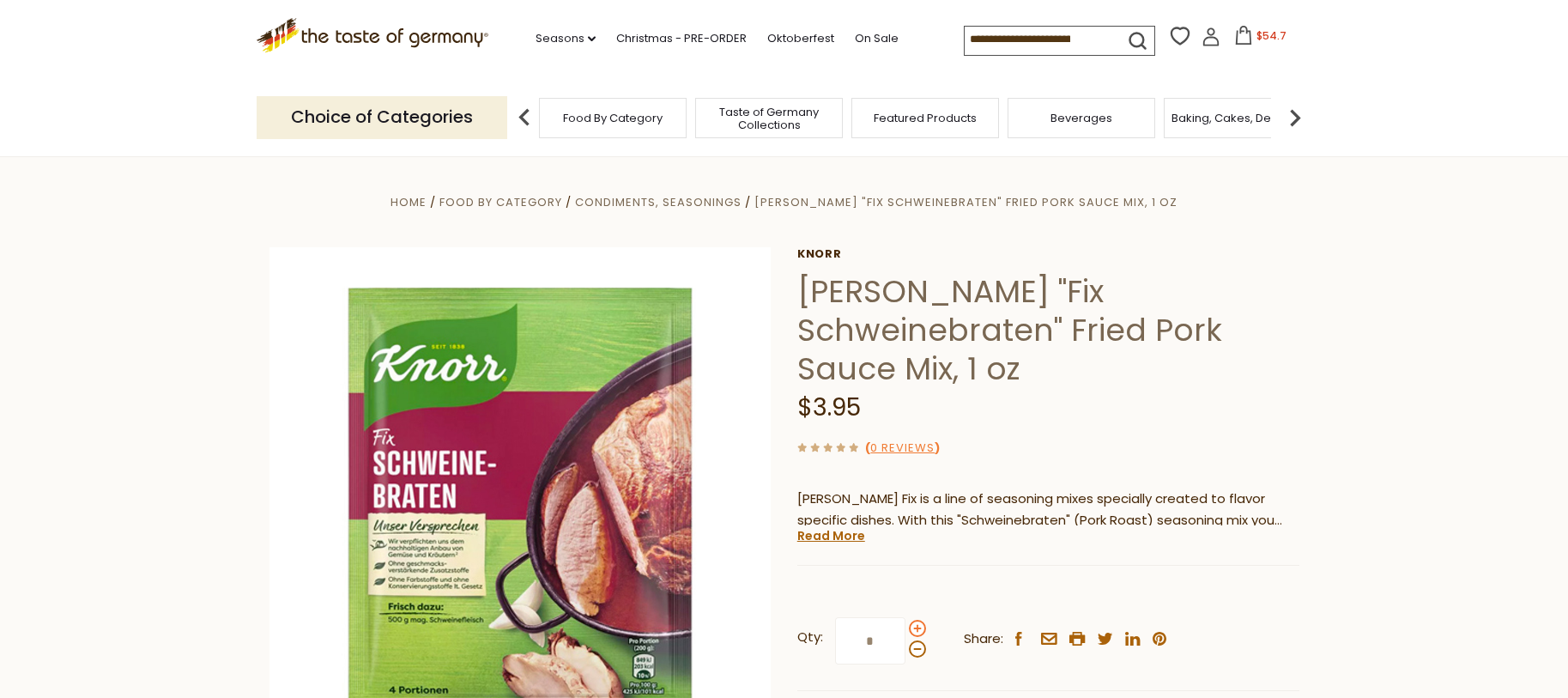
click at [920, 620] on span at bounding box center [917, 629] width 18 height 18
click at [906, 617] on input "*" at bounding box center [870, 640] width 70 height 47
click at [914, 620] on span at bounding box center [917, 629] width 18 height 18
click at [906, 617] on input "*" at bounding box center [870, 640] width 70 height 47
click at [914, 620] on span at bounding box center [917, 629] width 18 height 18
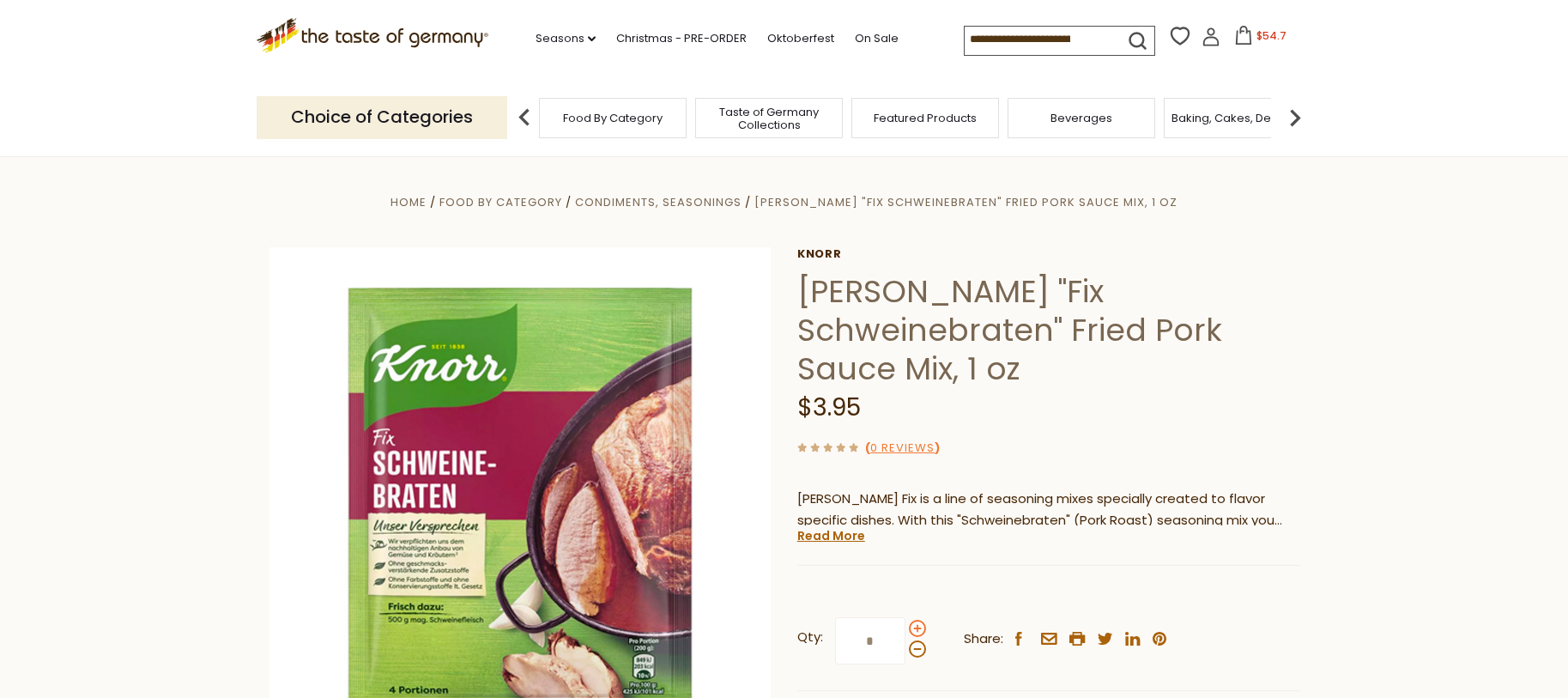
click at [906, 617] on input "*" at bounding box center [870, 640] width 70 height 47
click at [914, 620] on span at bounding box center [917, 629] width 18 height 18
click at [906, 617] on input "*" at bounding box center [870, 640] width 70 height 47
click at [914, 620] on span at bounding box center [917, 629] width 18 height 18
click at [906, 617] on input "*" at bounding box center [870, 640] width 70 height 47
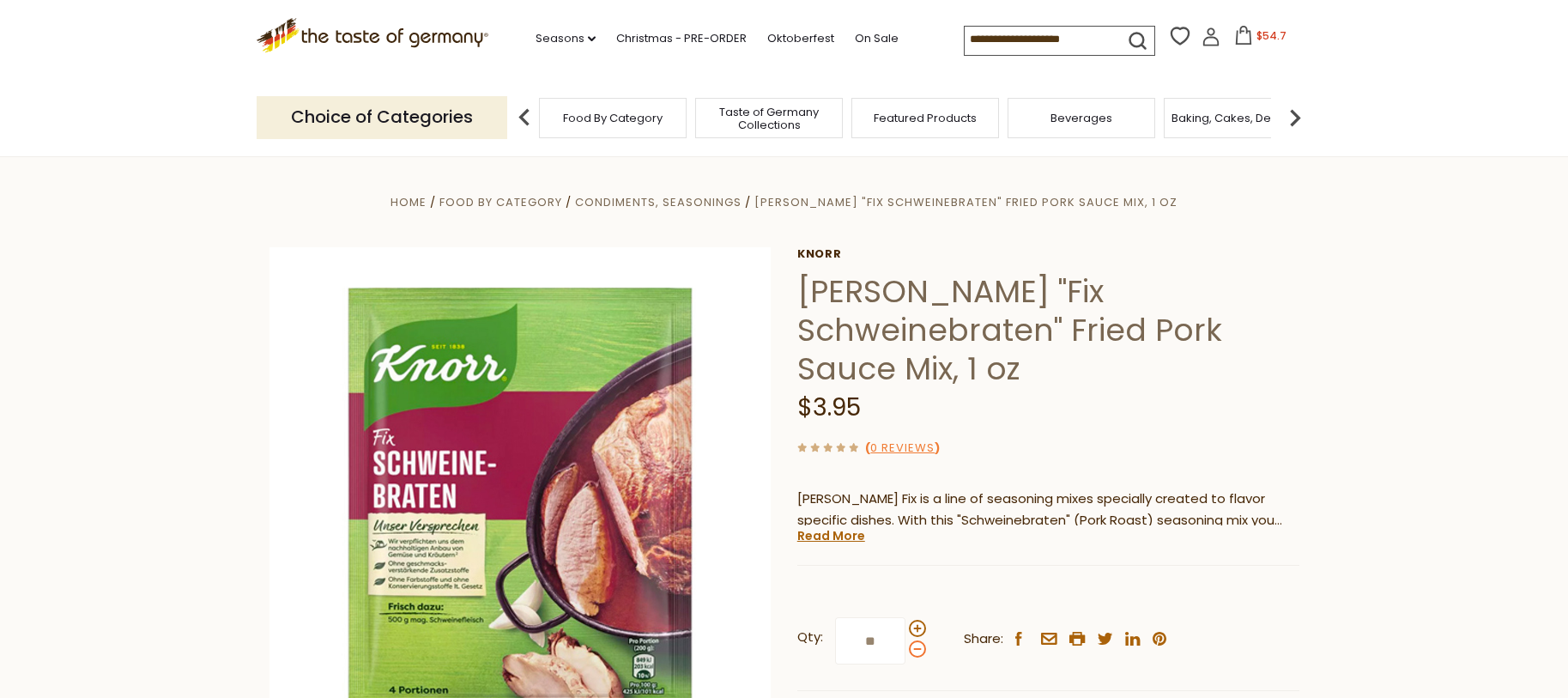
click at [917, 640] on span at bounding box center [917, 649] width 18 height 18
click at [906, 617] on input "**" at bounding box center [870, 640] width 70 height 47
click at [918, 640] on span at bounding box center [917, 649] width 18 height 18
click at [906, 617] on input "*" at bounding box center [870, 640] width 70 height 47
click at [918, 640] on span at bounding box center [917, 649] width 18 height 18
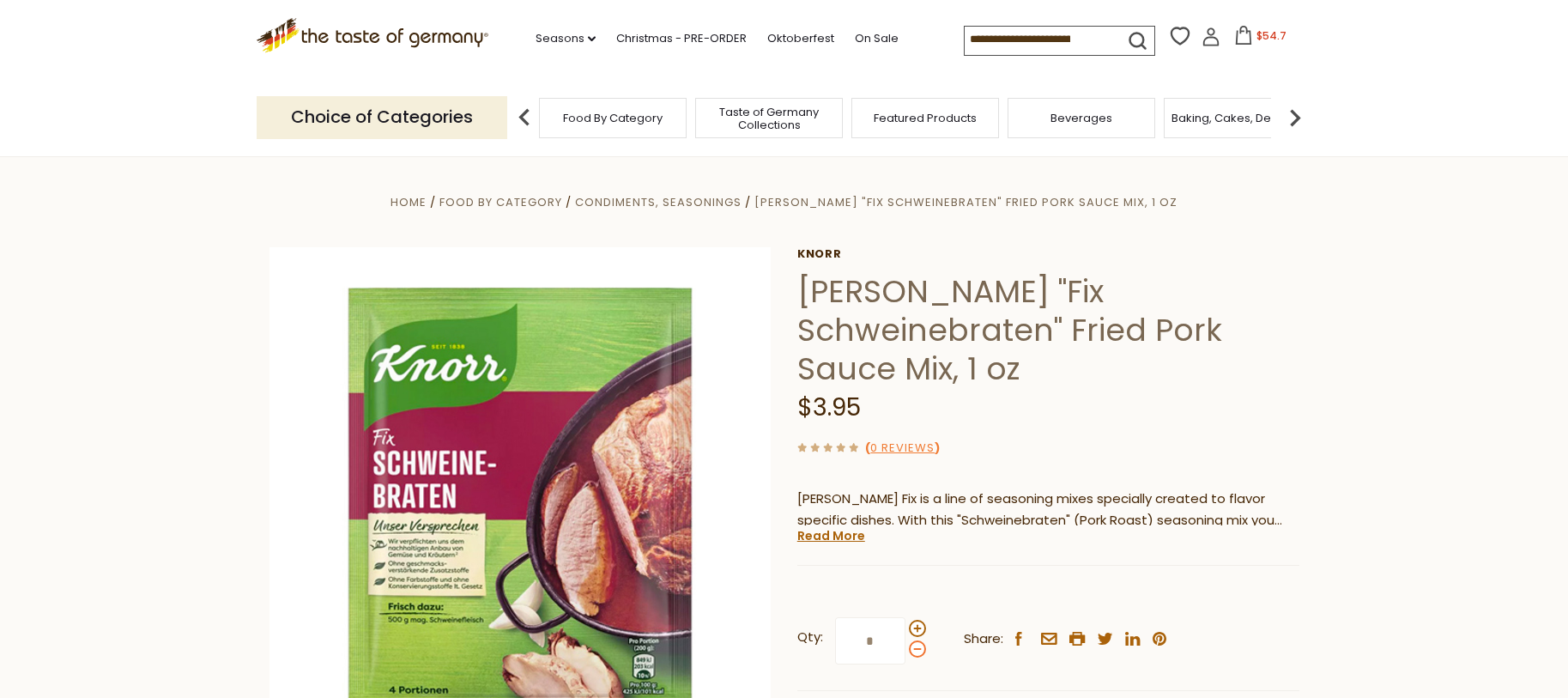
click at [906, 617] on input "*" at bounding box center [870, 640] width 70 height 47
click at [915, 620] on span at bounding box center [917, 629] width 18 height 18
click at [906, 617] on input "*" at bounding box center [870, 640] width 70 height 47
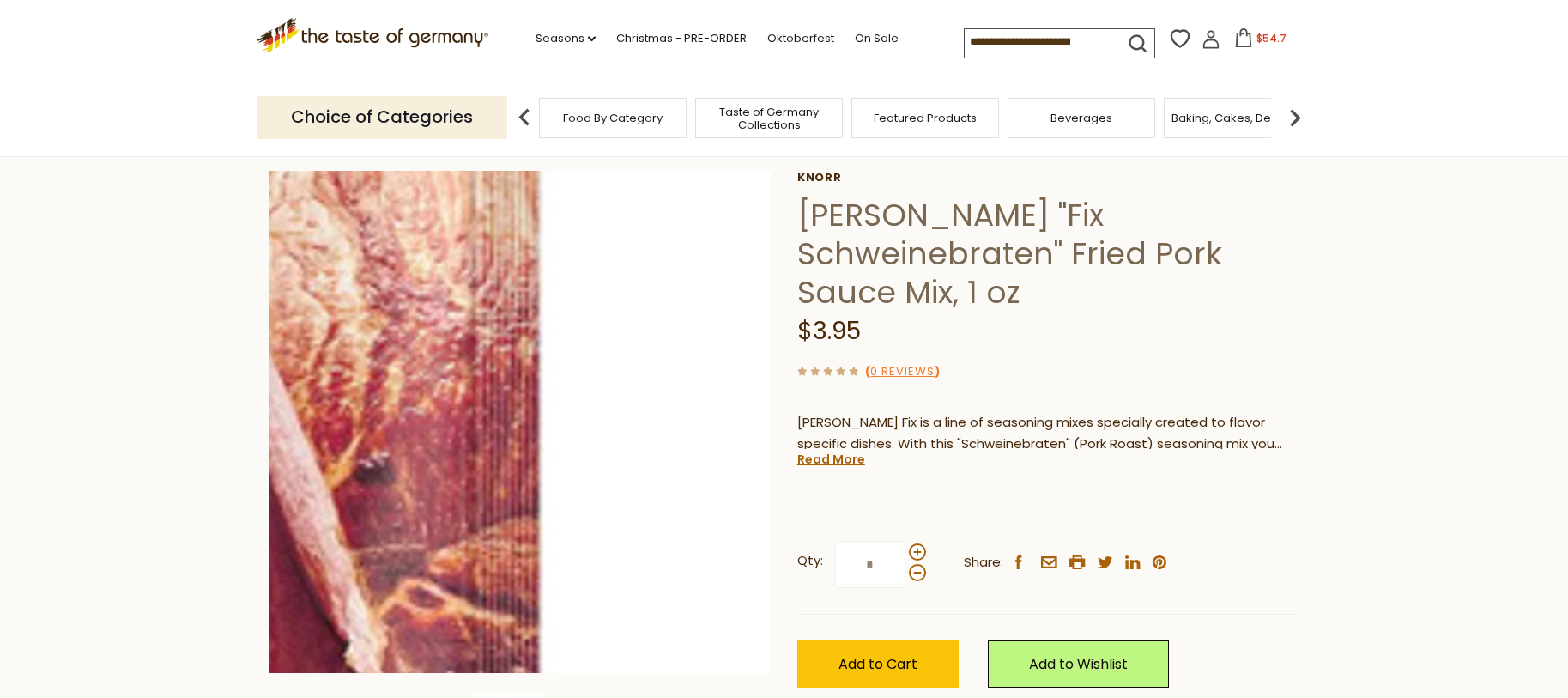
scroll to position [199, 0]
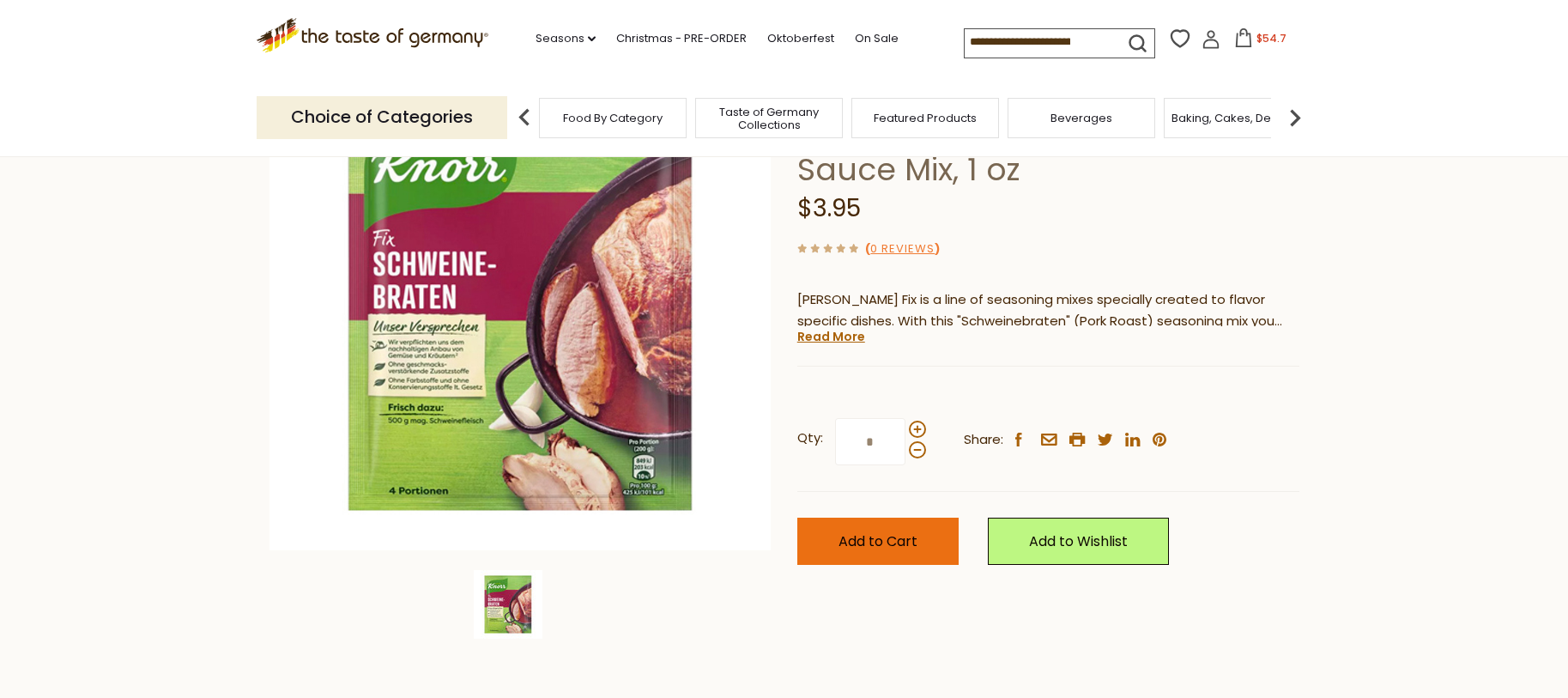
click at [868, 532] on span "Add to Cart" at bounding box center [877, 542] width 79 height 20
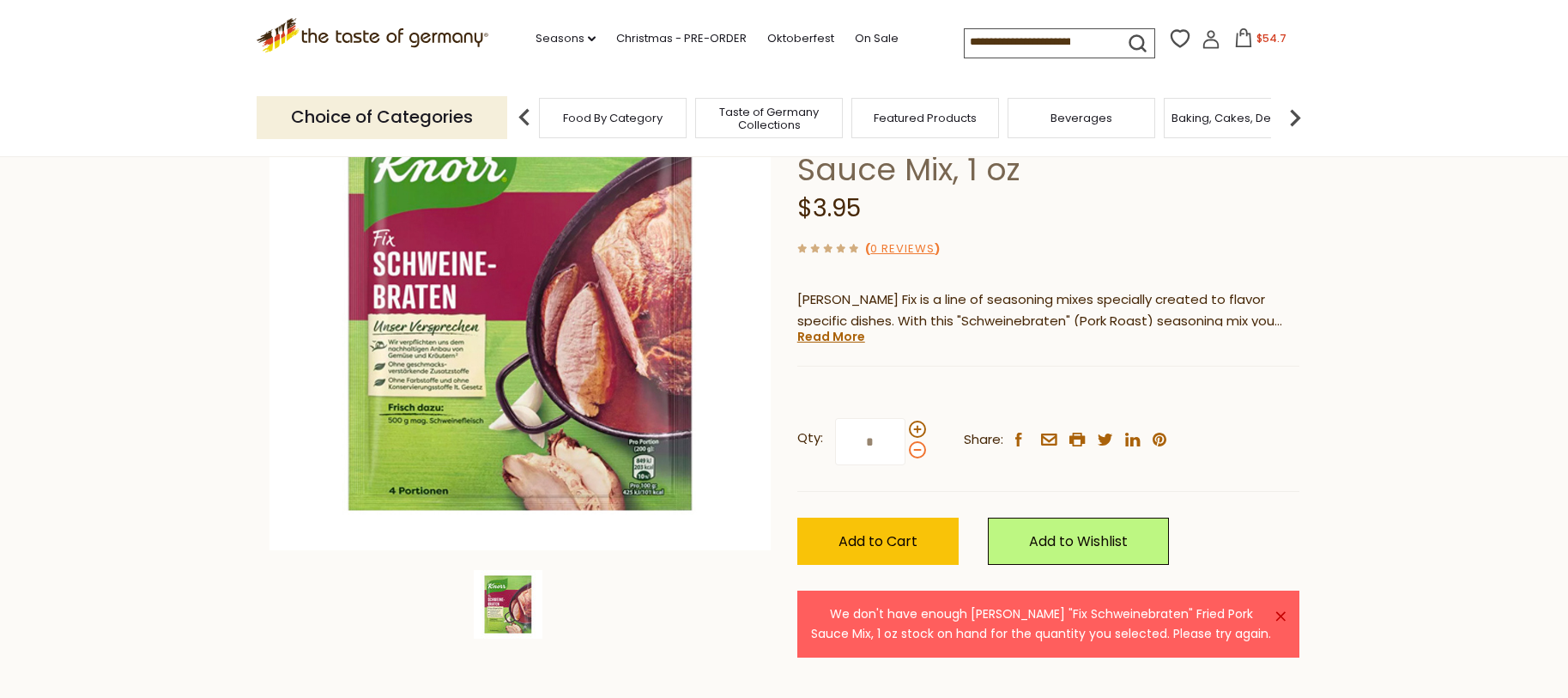
click at [918, 441] on span at bounding box center [917, 450] width 18 height 18
click at [906, 418] on input "*" at bounding box center [870, 442] width 70 height 47
click at [898, 532] on span "Add to Cart" at bounding box center [877, 542] width 79 height 20
click at [915, 441] on span at bounding box center [917, 450] width 18 height 18
click at [906, 418] on input "*" at bounding box center [870, 442] width 70 height 47
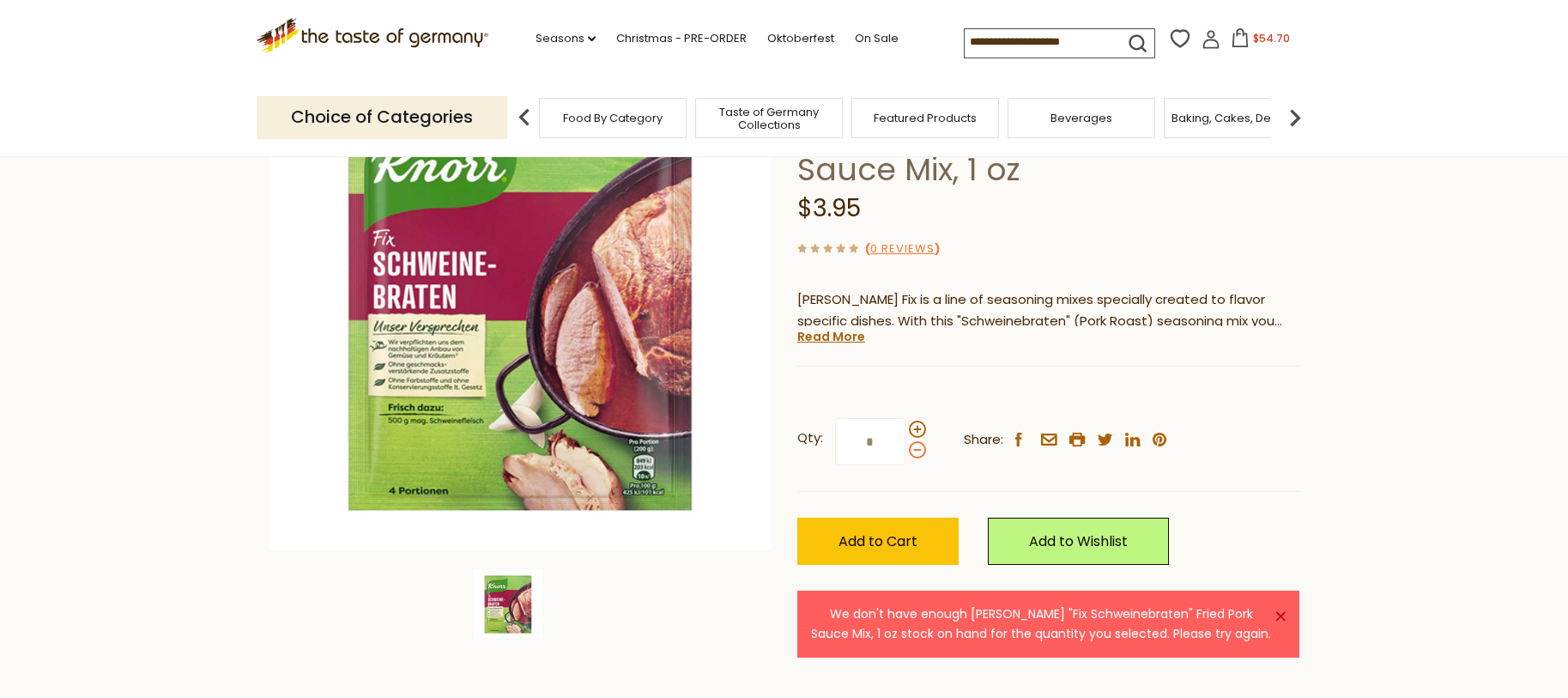
type input "*"
click at [890, 532] on span "Add to Cart" at bounding box center [877, 542] width 79 height 20
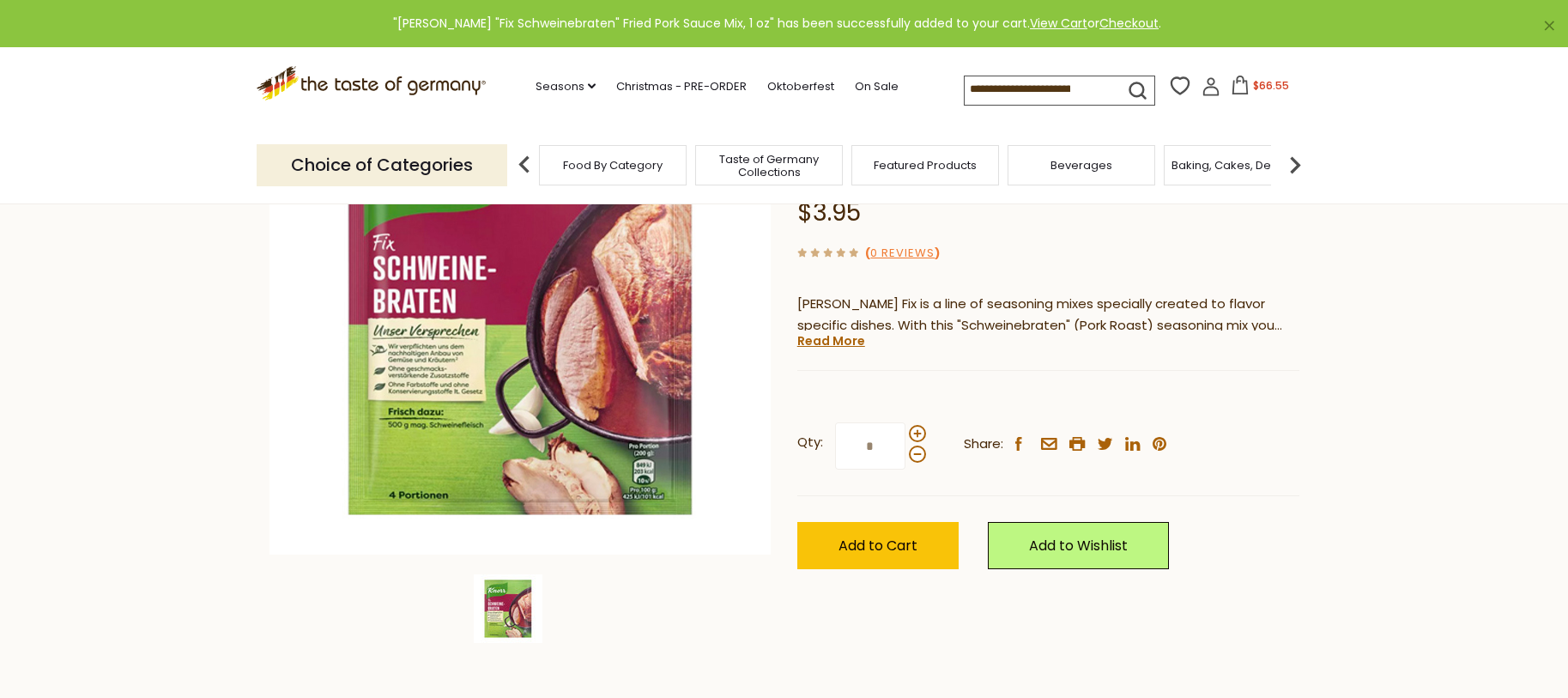
scroll to position [194, 0]
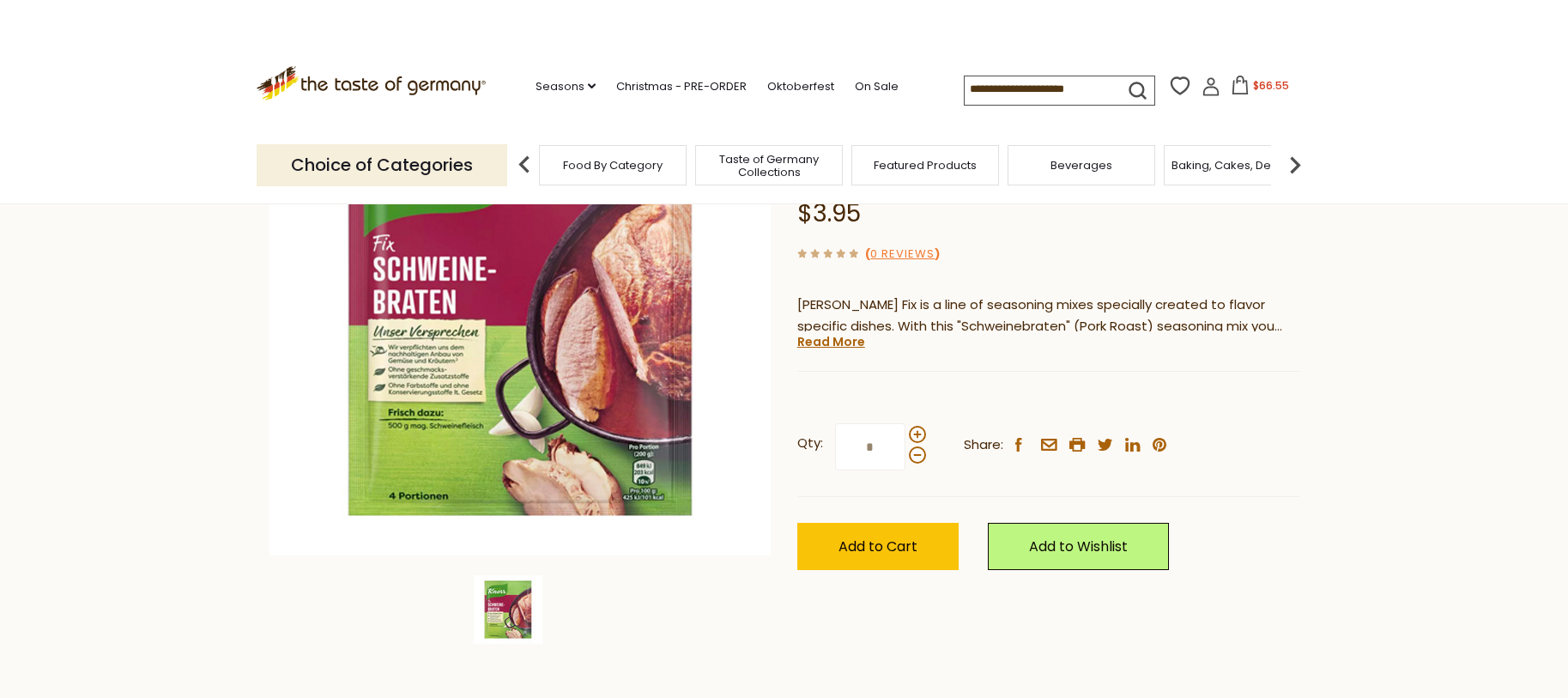
click at [1259, 90] on header "× "Knorr "Fix Schweinebraten" Fried Pork Sauce Mix, 1 oz" has been successfully…" at bounding box center [784, 102] width 1568 height 204
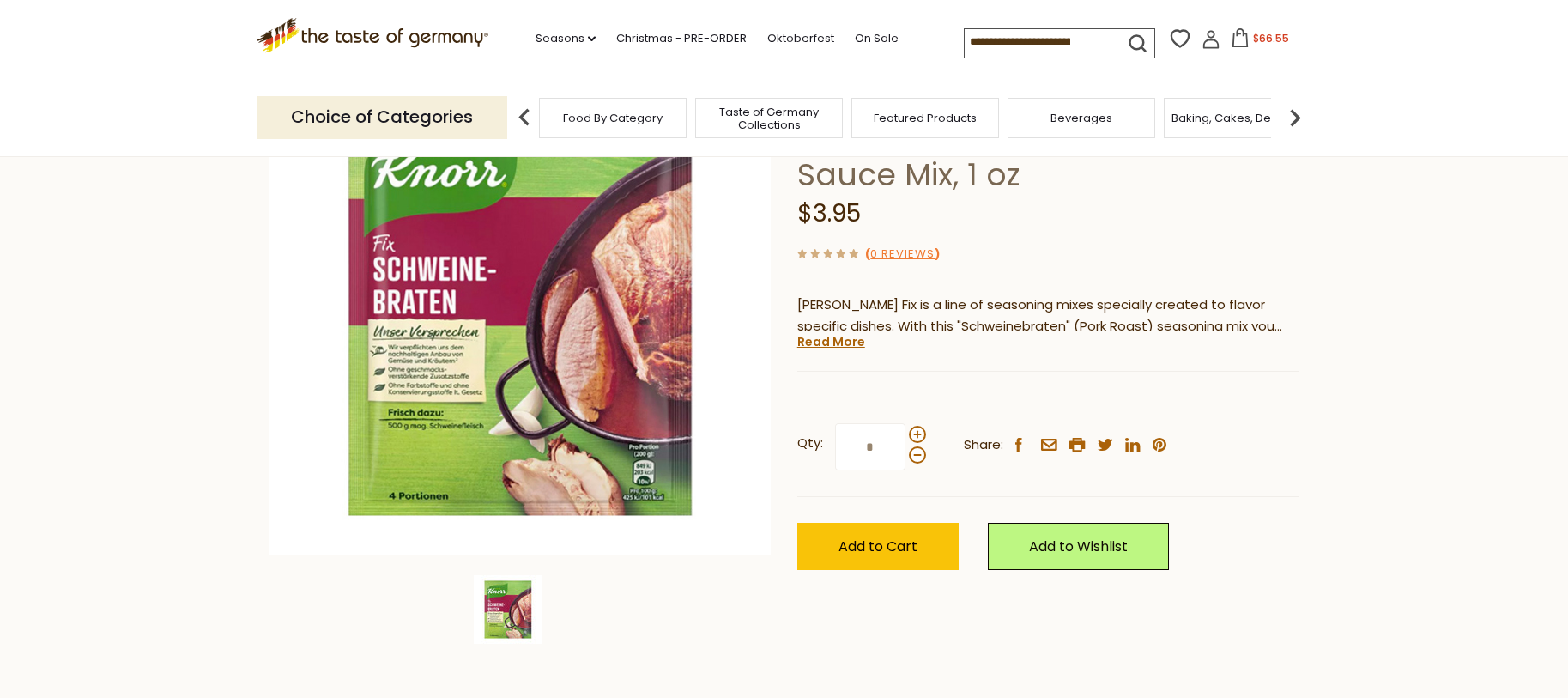
click at [1253, 47] on button "$66.55" at bounding box center [1259, 41] width 73 height 25
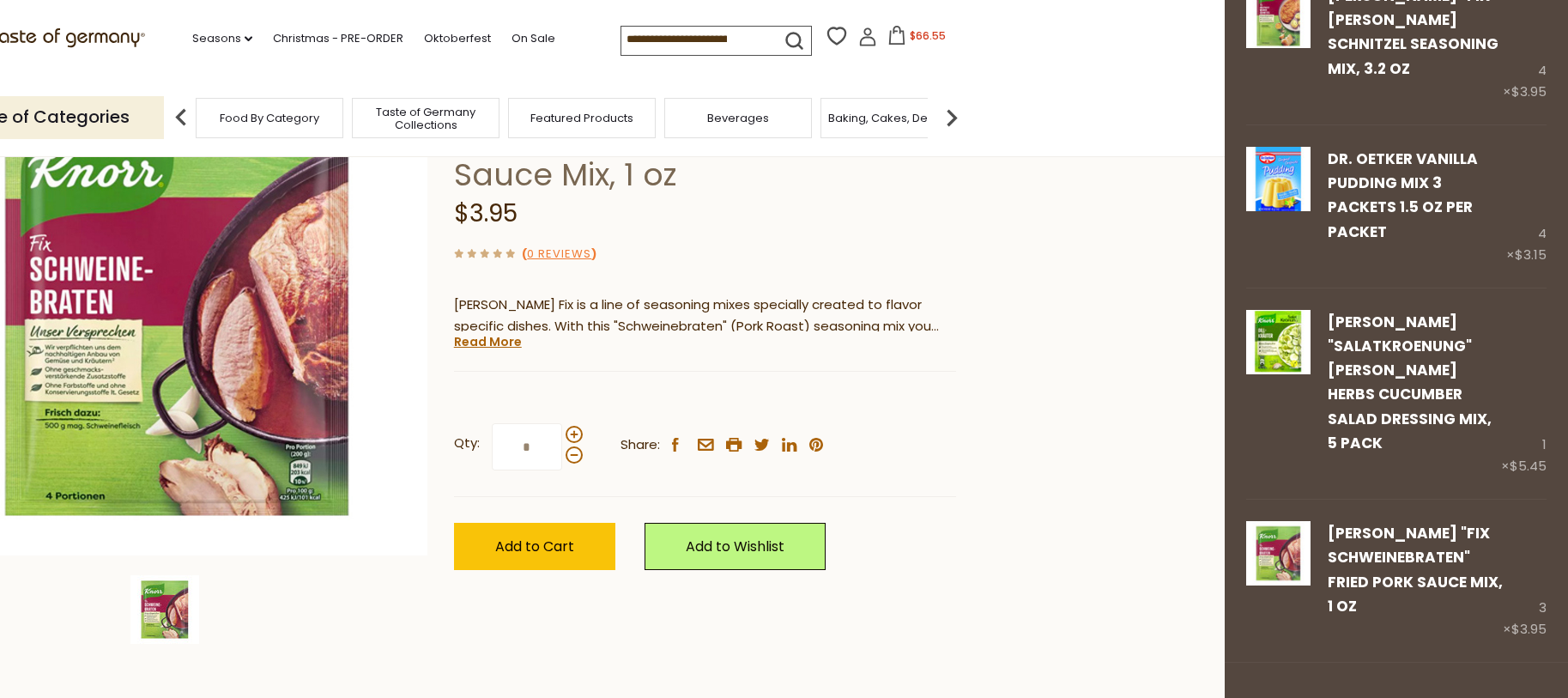
scroll to position [0, 0]
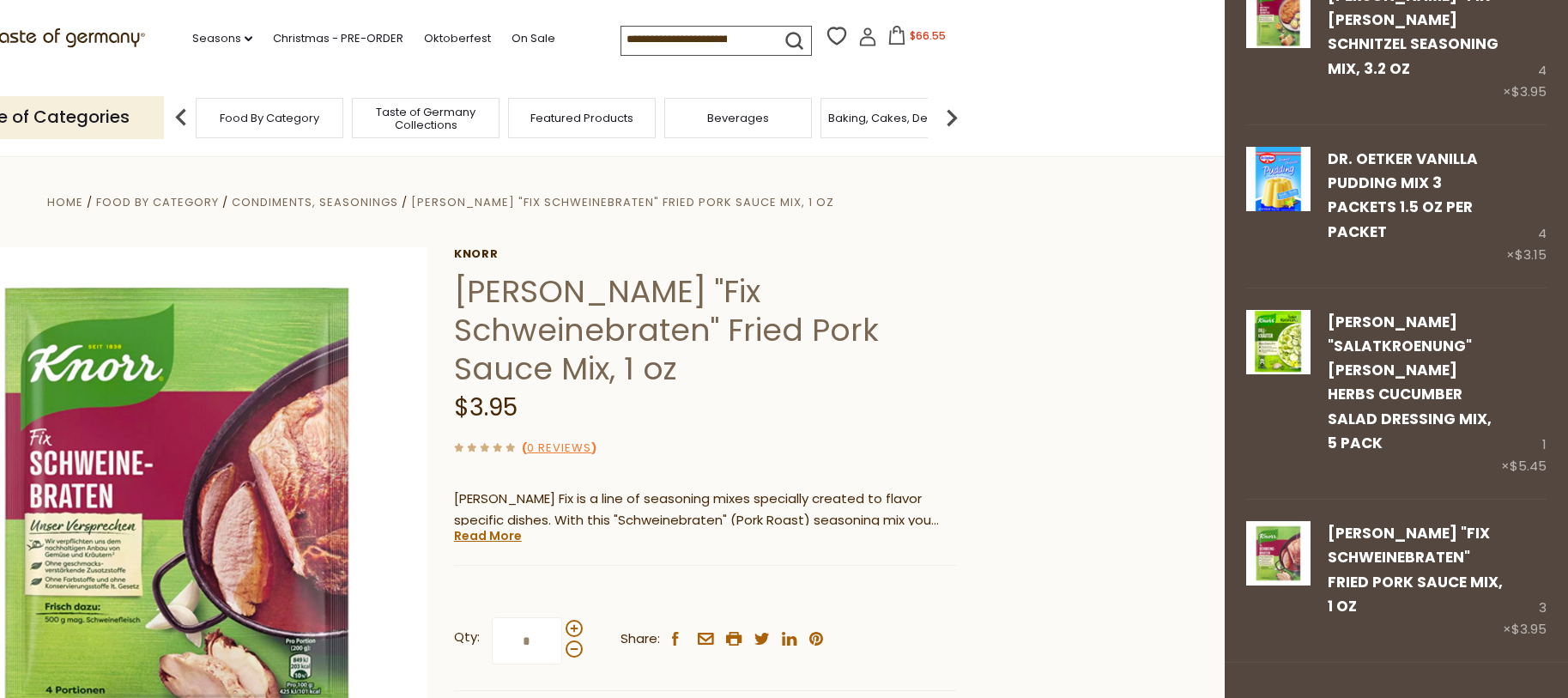
click at [249, 119] on span "Food By Category" at bounding box center [270, 117] width 100 height 13
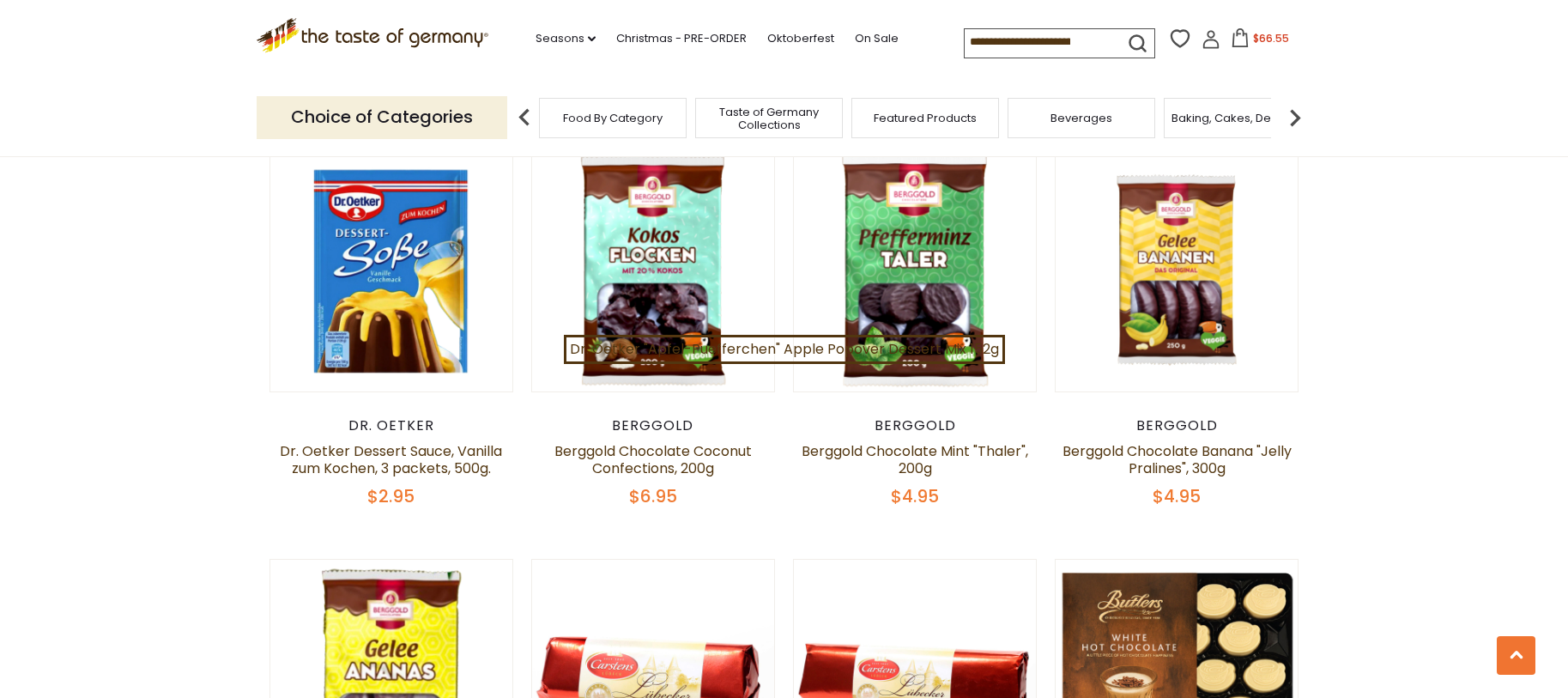
scroll to position [1901, 0]
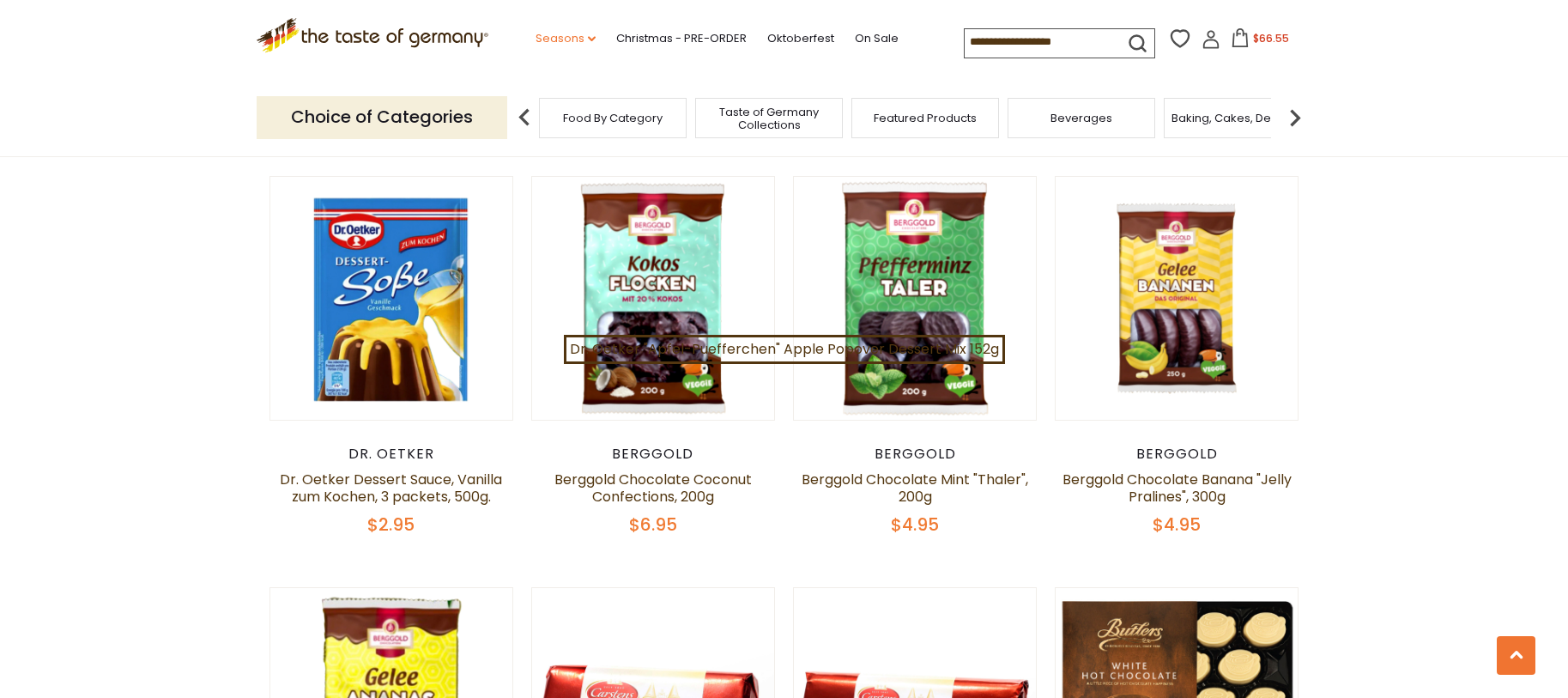
click at [581, 37] on link "Seasons dropdown_arrow" at bounding box center [565, 38] width 60 height 19
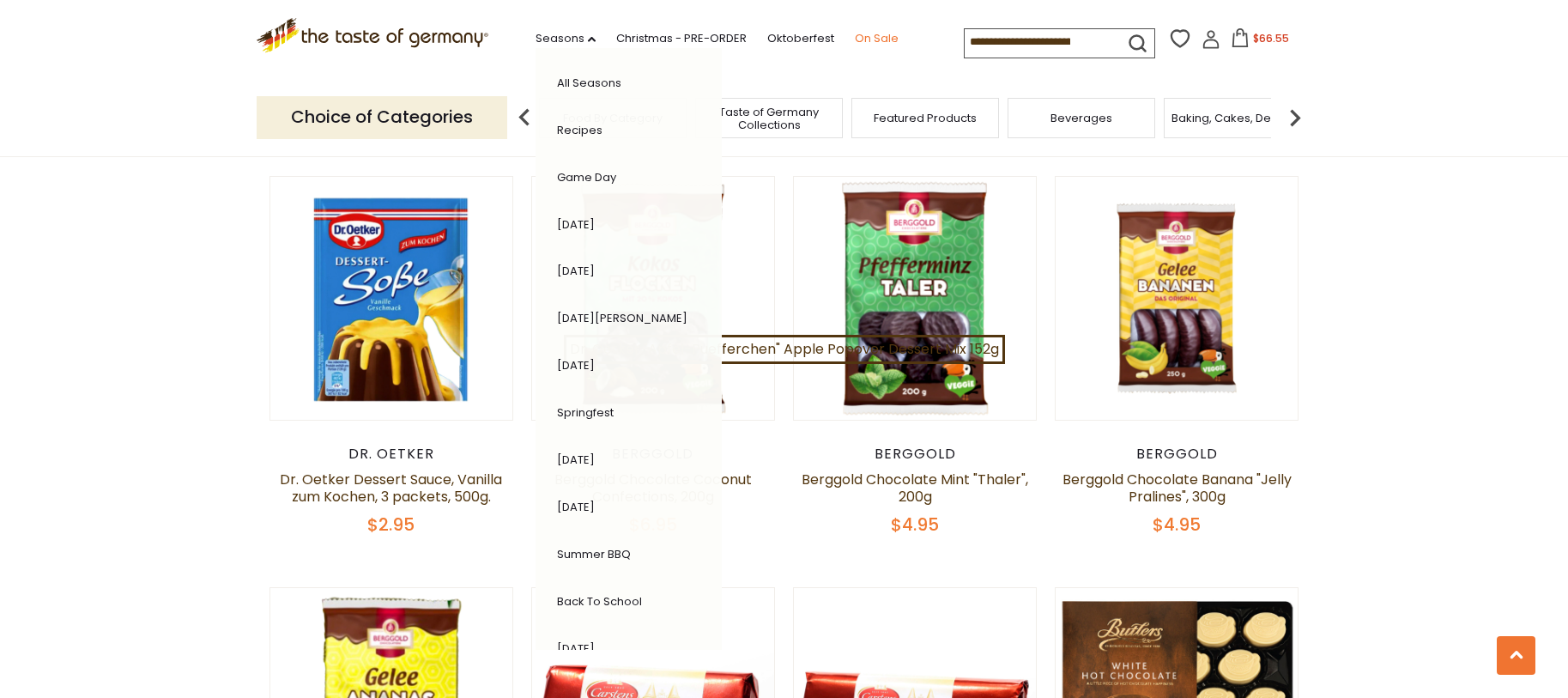
click at [877, 41] on link "On Sale" at bounding box center [876, 38] width 44 height 19
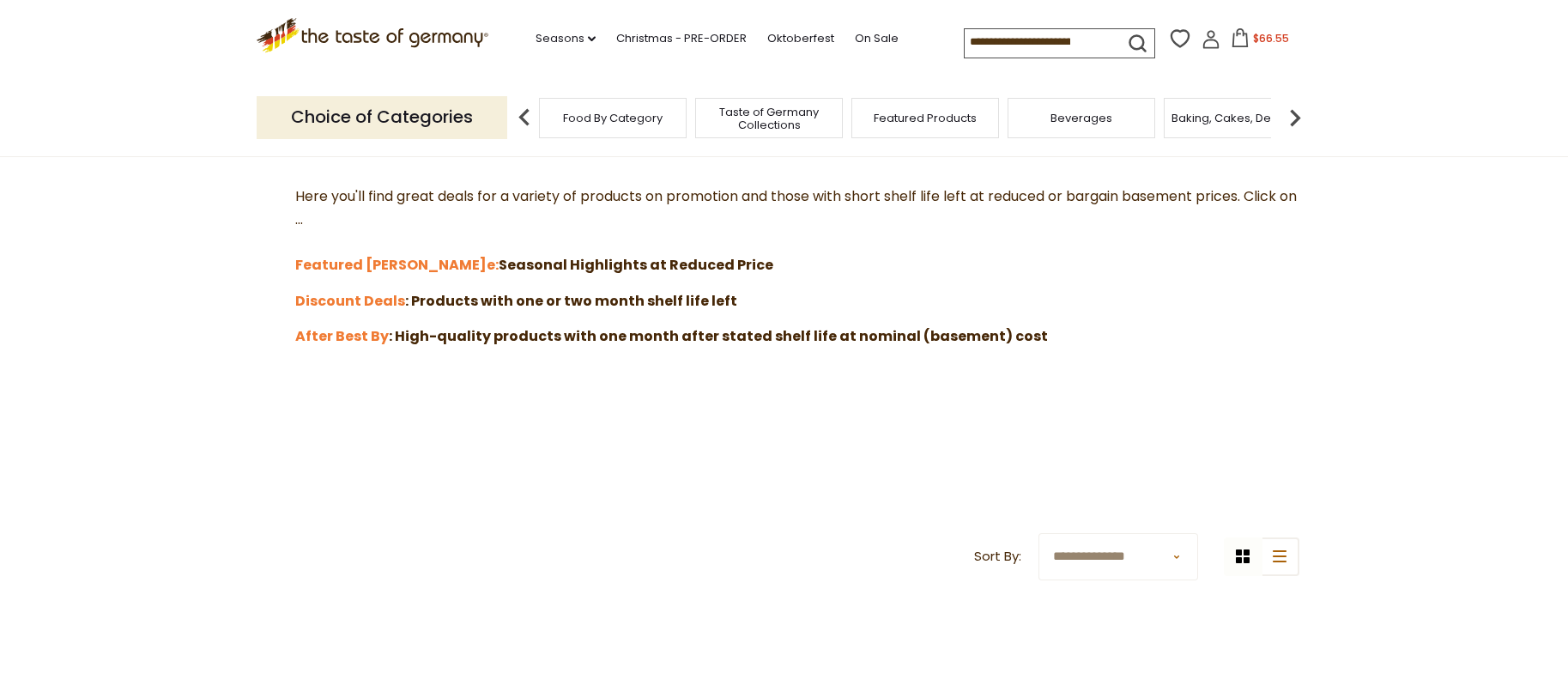
scroll to position [471, 0]
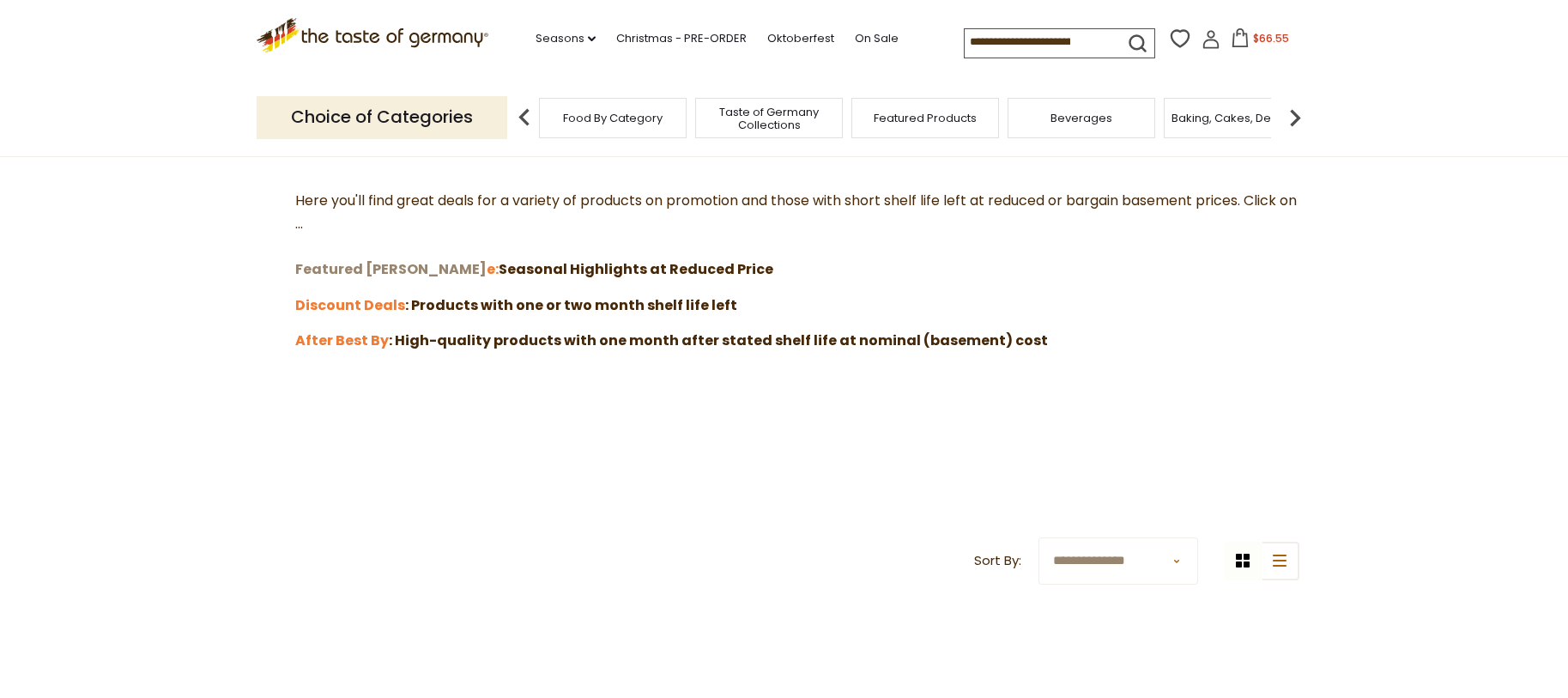
click at [378, 271] on strong "Featured [PERSON_NAME]" at bounding box center [391, 269] width 191 height 20
click at [1091, 46] on input at bounding box center [1037, 41] width 145 height 24
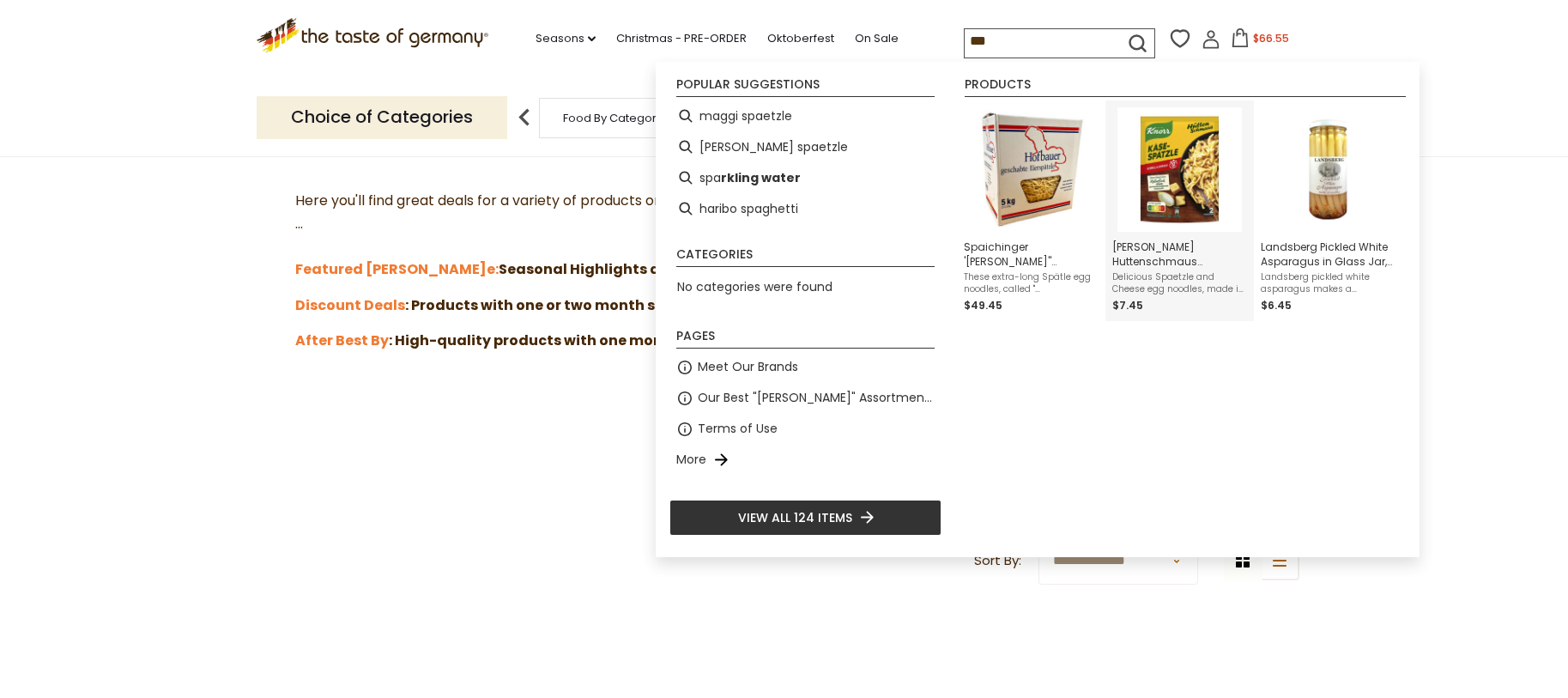
type input "***"
click at [1208, 200] on img "Knorr Huttenschmaus Kaiser Spaetzle in bag, 149g" at bounding box center [1178, 169] width 124 height 124
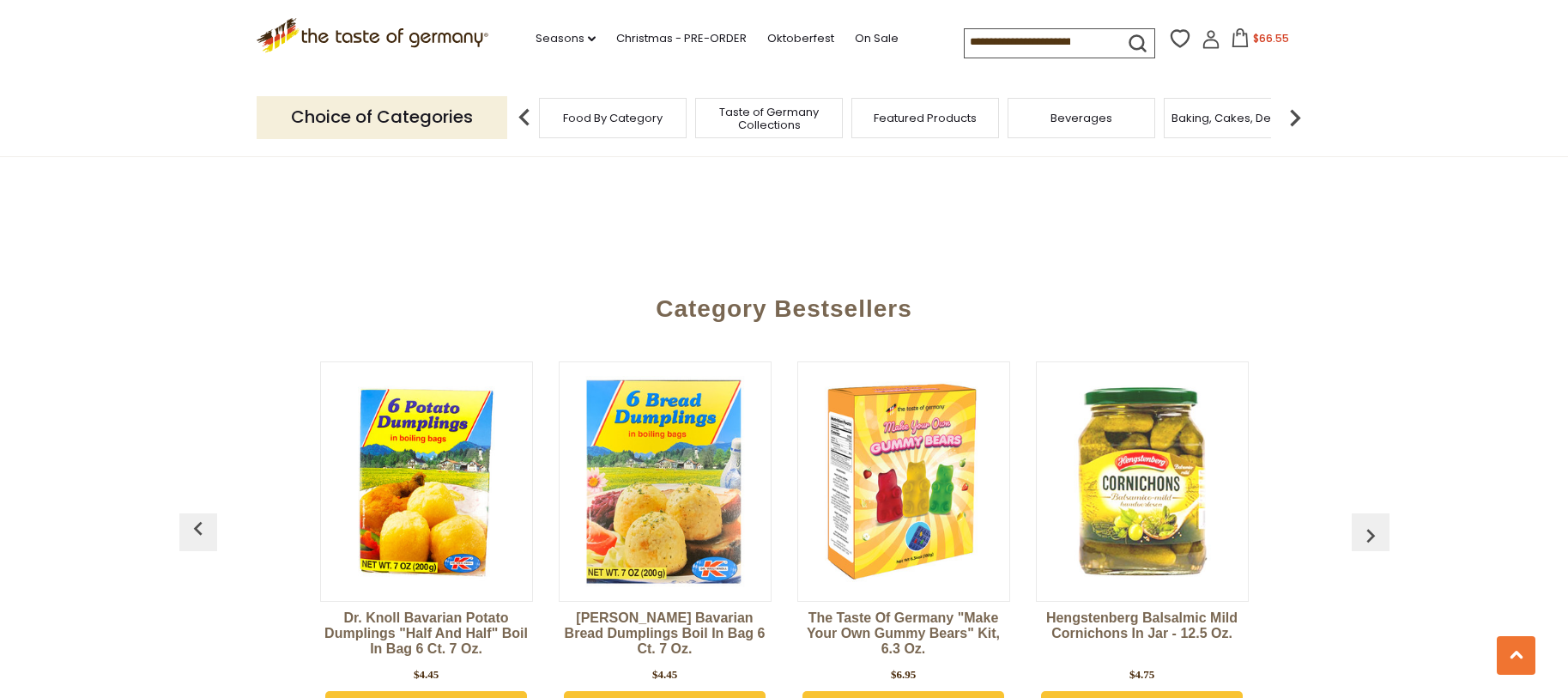
scroll to position [1096, 0]
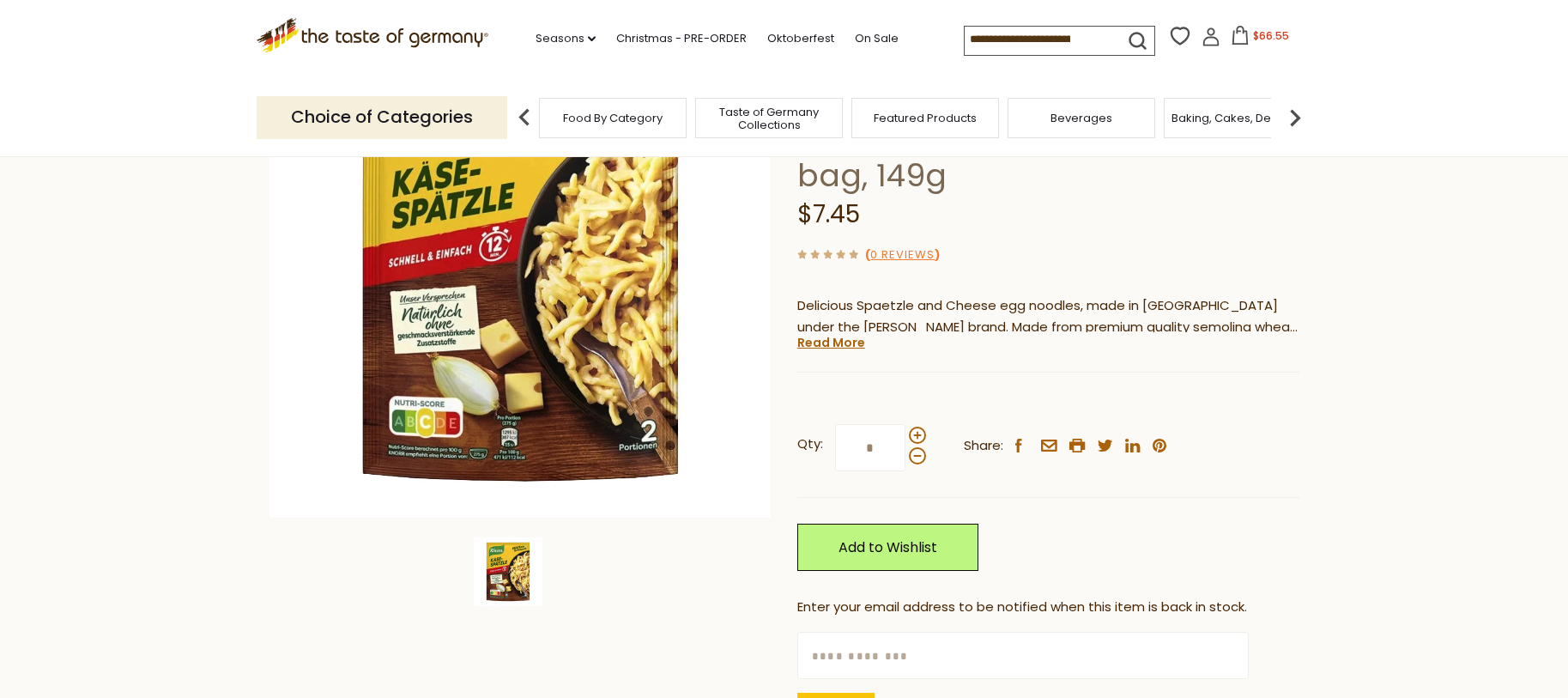
scroll to position [251, 0]
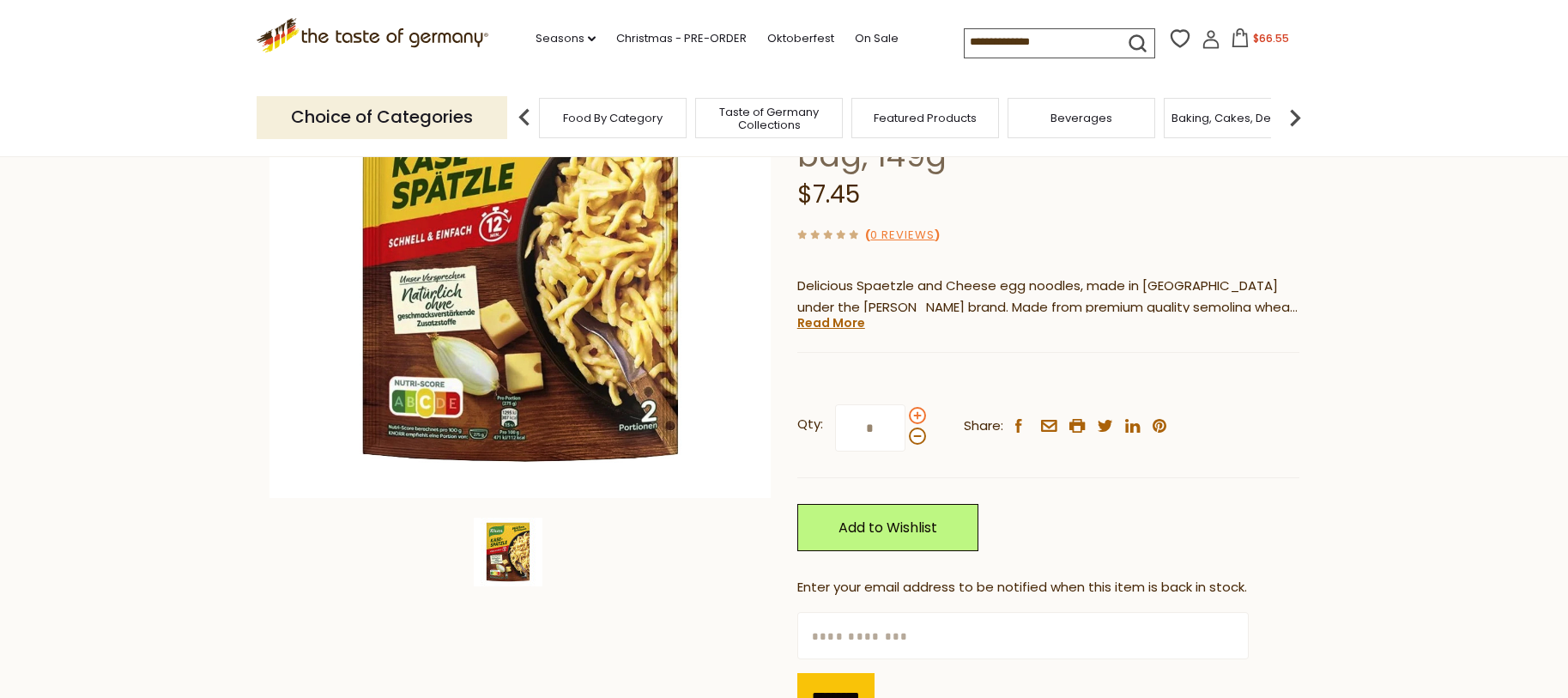
click at [914, 407] on span at bounding box center [917, 415] width 18 height 18
click at [906, 405] on input "*" at bounding box center [870, 428] width 70 height 47
click at [918, 427] on span at bounding box center [917, 436] width 18 height 18
click at [906, 405] on input "*" at bounding box center [870, 428] width 70 height 47
type input "*"
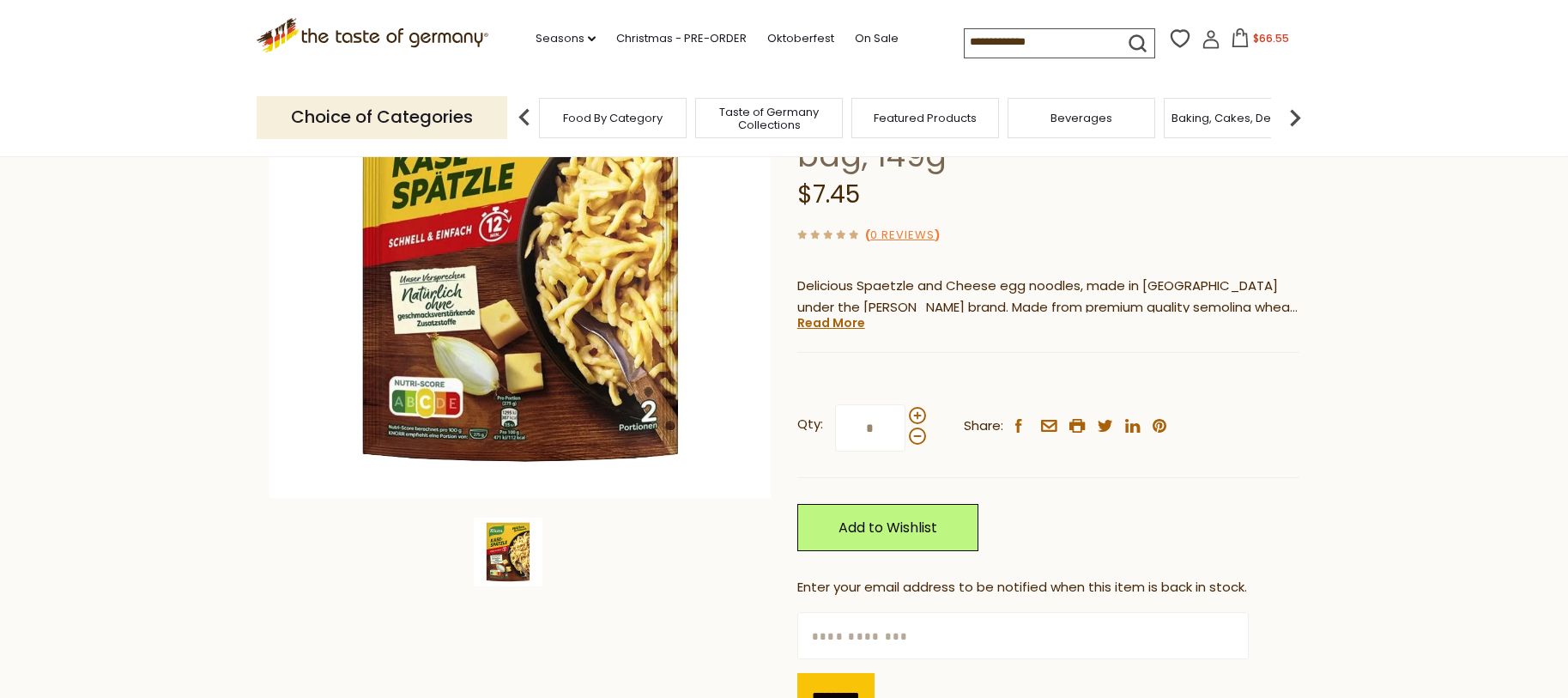
click at [1067, 51] on input at bounding box center [1037, 41] width 145 height 24
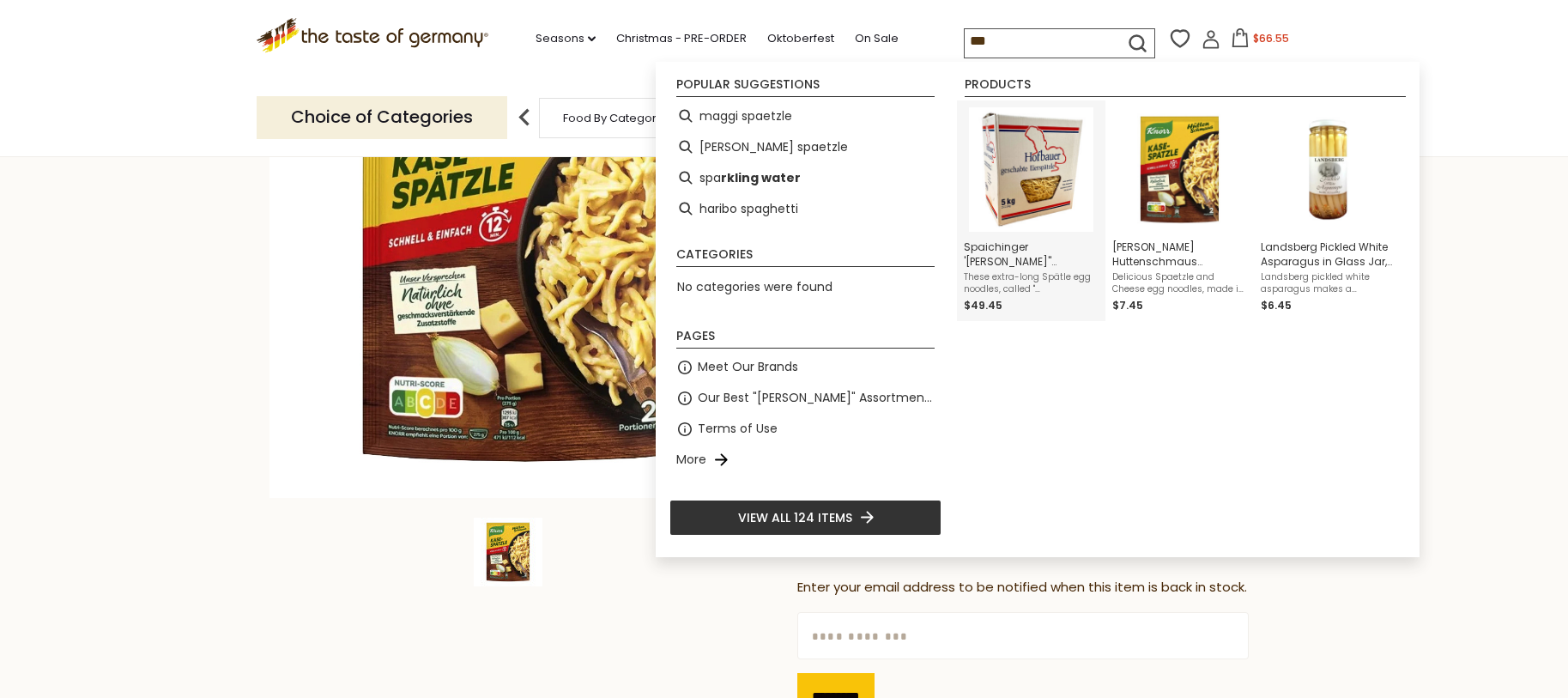
type input "***"
click at [1058, 203] on img "Instant Search Results" at bounding box center [1031, 169] width 124 height 124
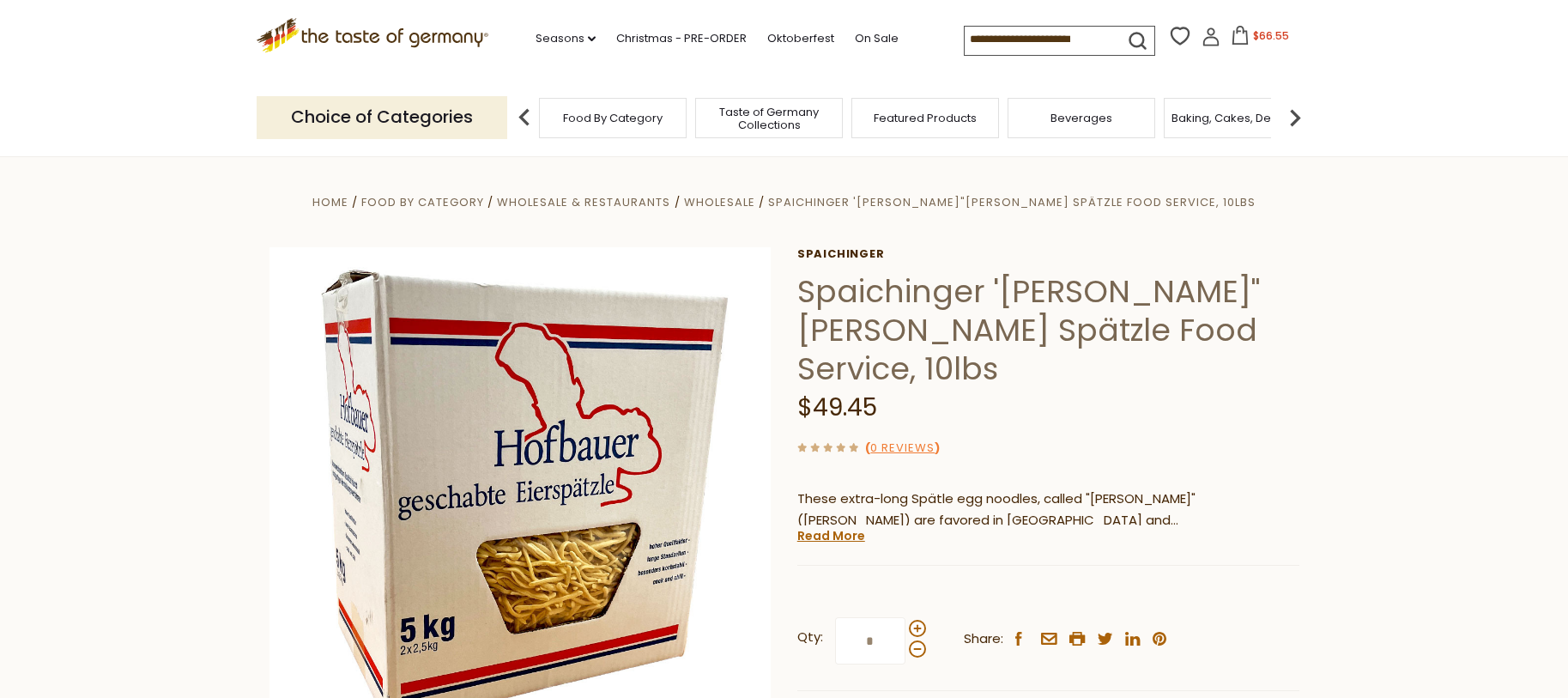
click at [373, 46] on icon ".st0{fill:#EDD300;} .st1{fill:#D33E21;}" at bounding box center [373, 35] width 233 height 35
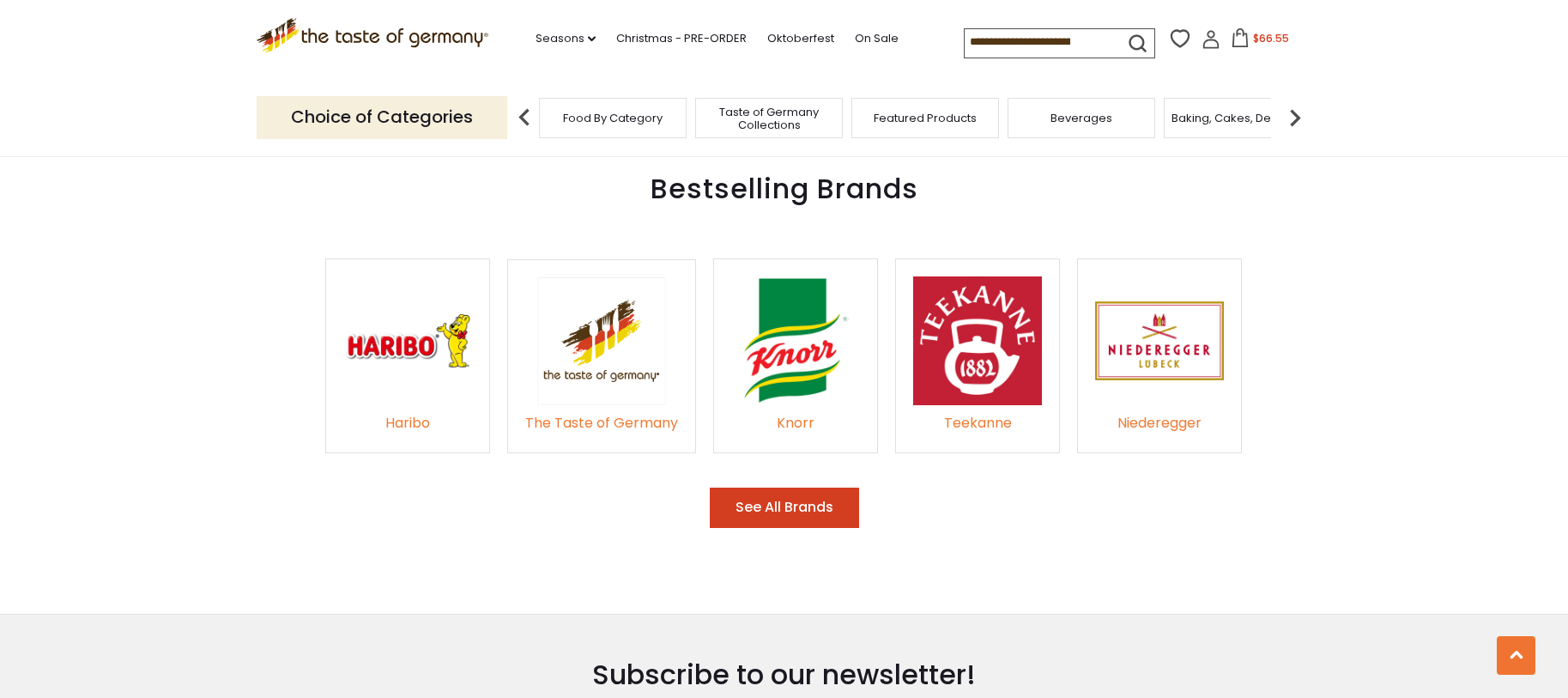
scroll to position [1770, 0]
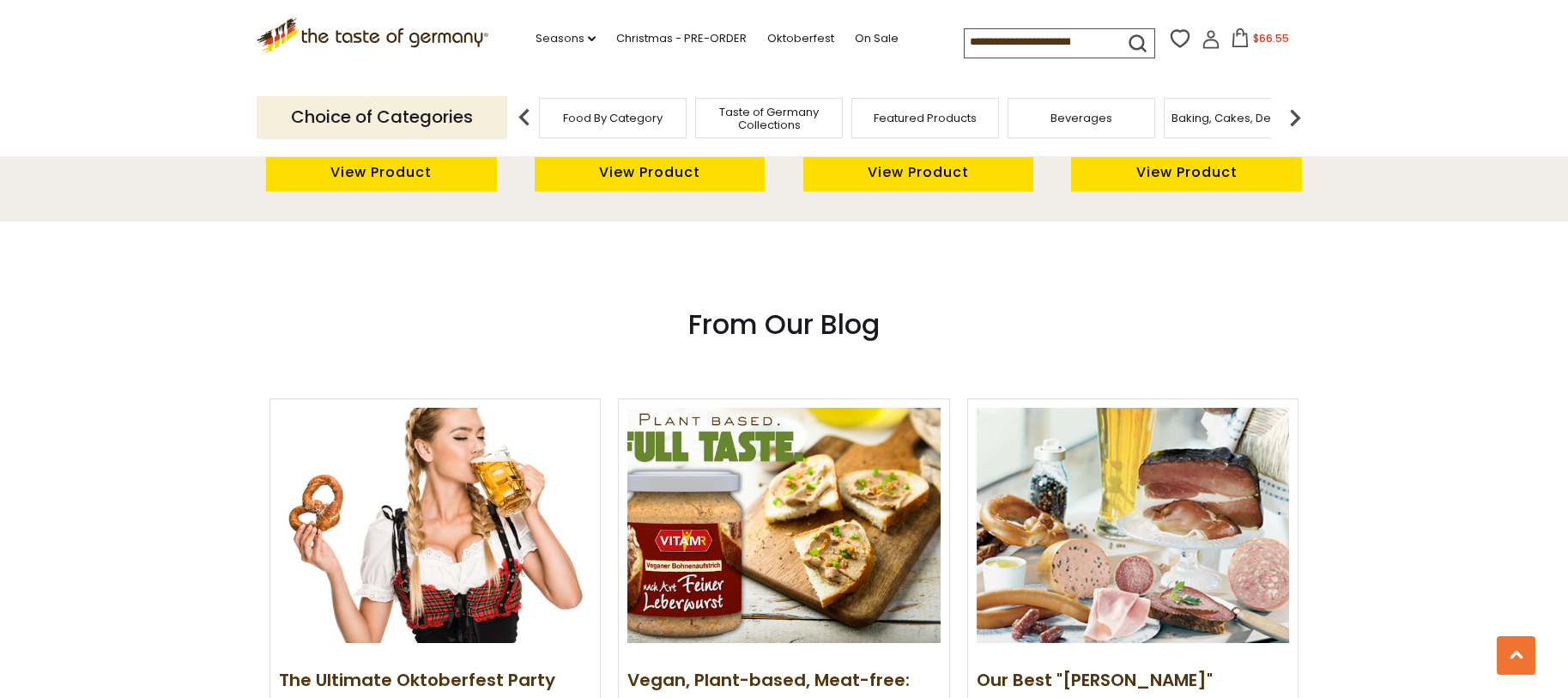
click at [1262, 45] on span "$66.55" at bounding box center [1270, 38] width 36 height 15
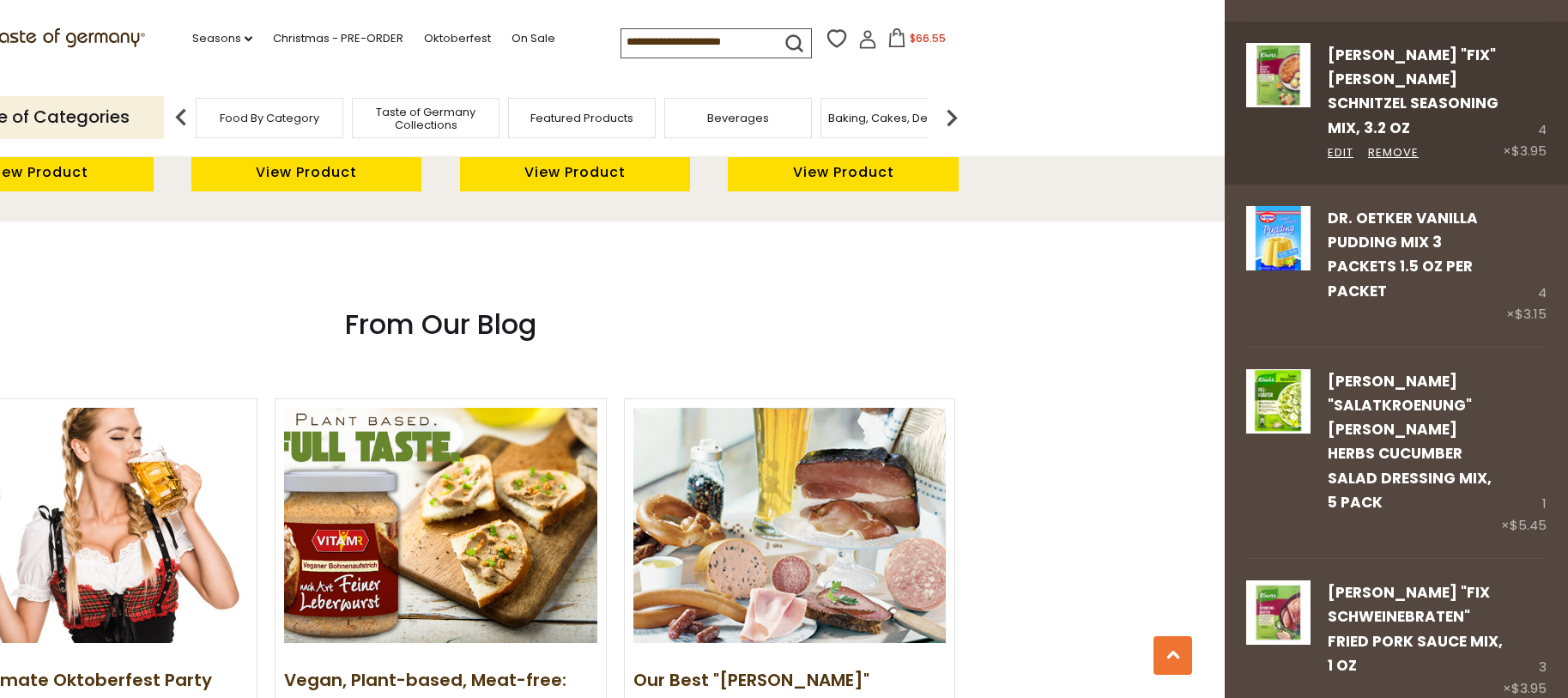
scroll to position [314, 0]
